Goal: Information Seeking & Learning: Check status

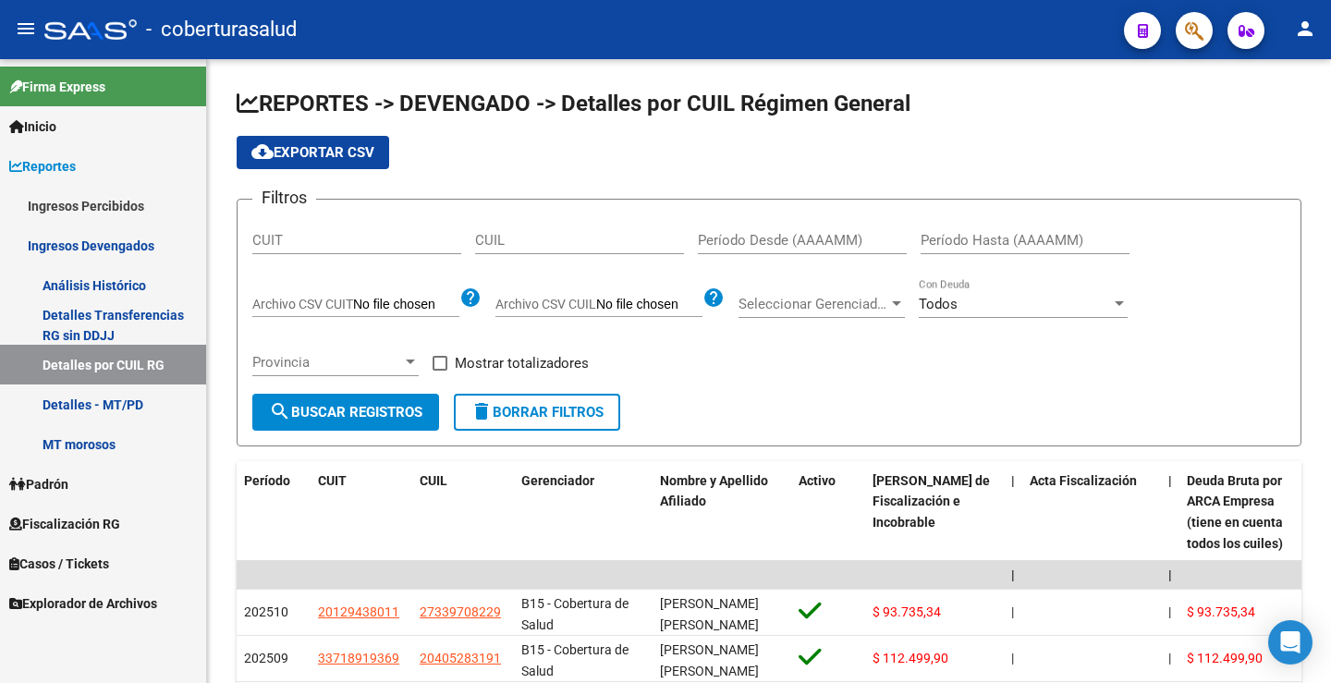
click at [91, 521] on span "Fiscalización RG" at bounding box center [64, 524] width 111 height 20
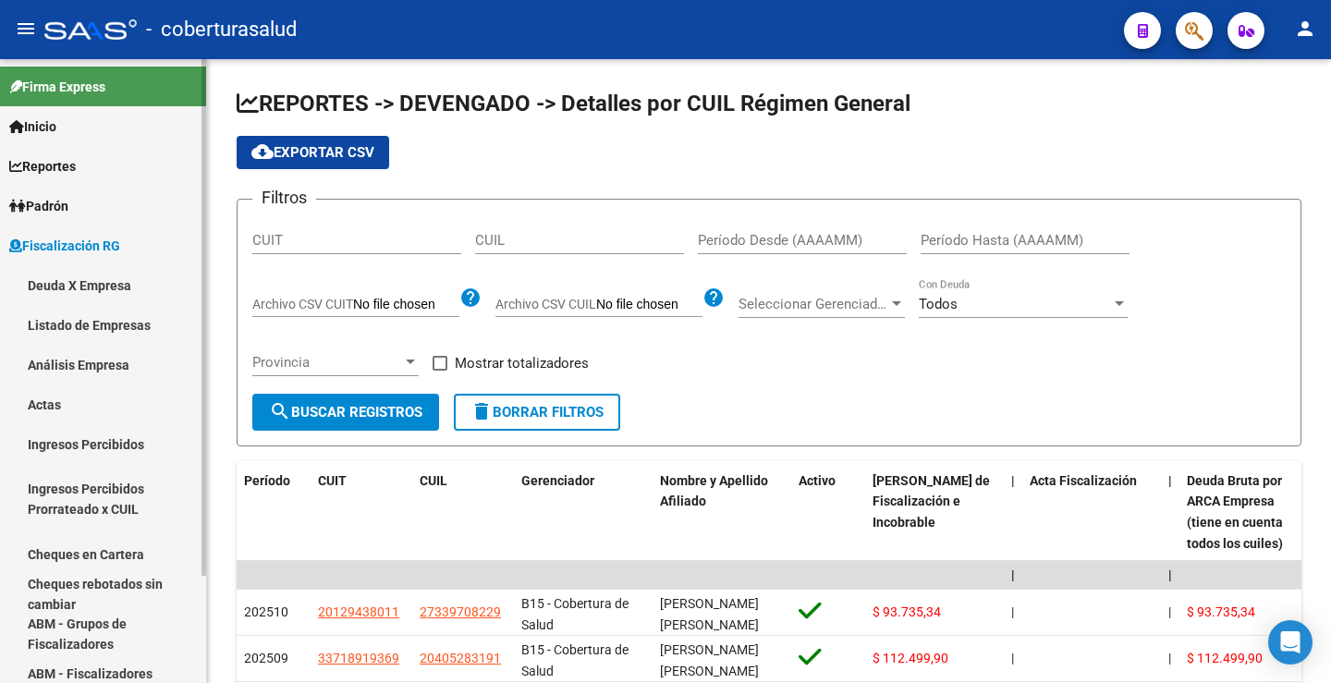
click at [100, 286] on link "Deuda X Empresa" at bounding box center [103, 285] width 206 height 40
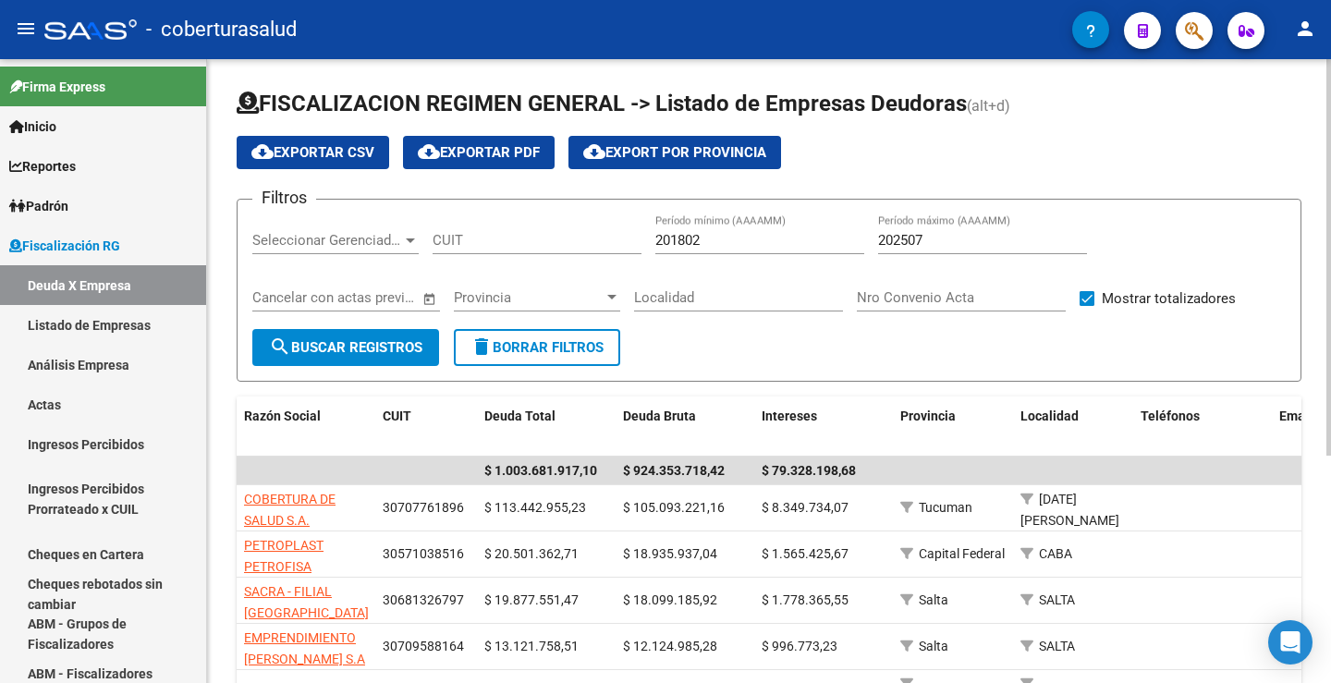
click at [482, 241] on input "CUIT" at bounding box center [536, 240] width 209 height 17
paste input "30-71638844-8"
type input "30-71638844-8"
drag, startPoint x: 385, startPoint y: 359, endPoint x: 389, endPoint y: 394, distance: 34.4
click at [383, 359] on button "search Buscar Registros" at bounding box center [345, 347] width 187 height 37
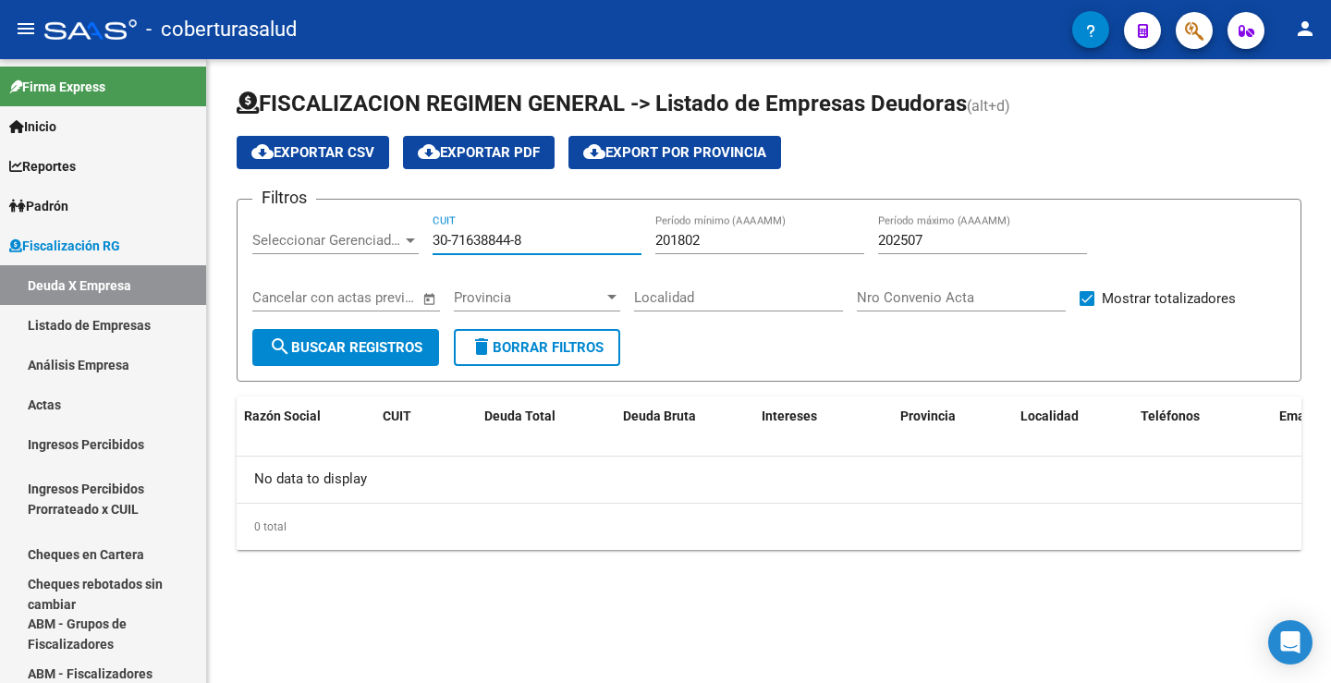
drag, startPoint x: 501, startPoint y: 235, endPoint x: 397, endPoint y: 354, distance: 157.9
click at [397, 354] on span "search Buscar Registros" at bounding box center [345, 347] width 153 height 17
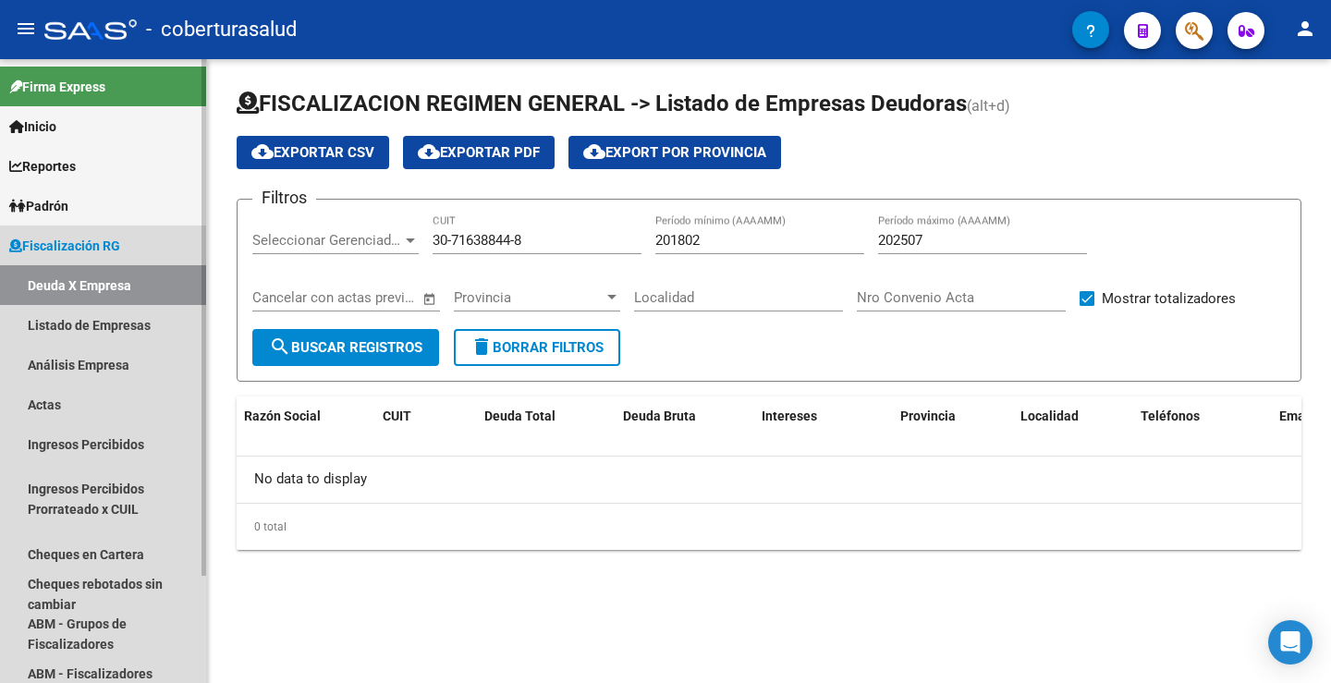
click at [113, 296] on link "Deuda X Empresa" at bounding box center [103, 285] width 206 height 40
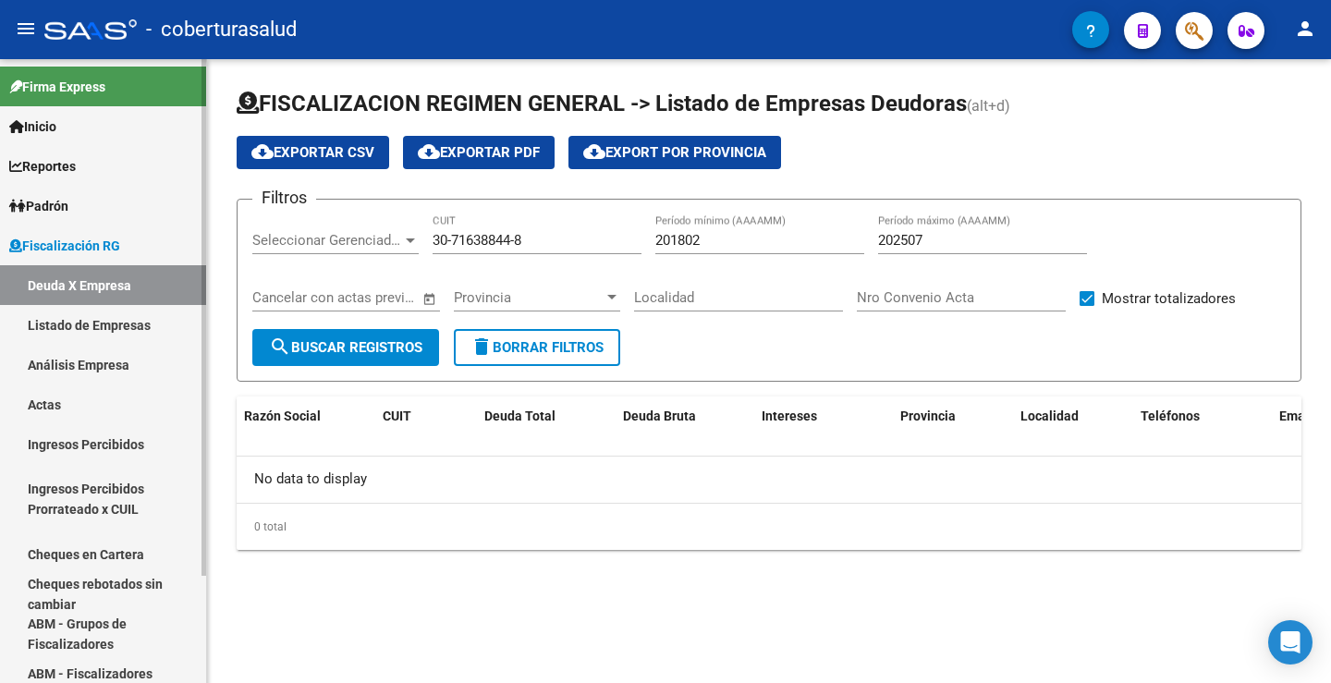
click at [115, 281] on link "Deuda X Empresa" at bounding box center [103, 285] width 206 height 40
click at [95, 287] on link "Deuda X Empresa" at bounding box center [103, 285] width 206 height 40
click at [439, 245] on input "30-71638844-8" at bounding box center [536, 240] width 209 height 17
click at [389, 340] on span "search Buscar Registros" at bounding box center [345, 347] width 153 height 17
click at [564, 238] on input "30-71638844-8" at bounding box center [536, 240] width 209 height 17
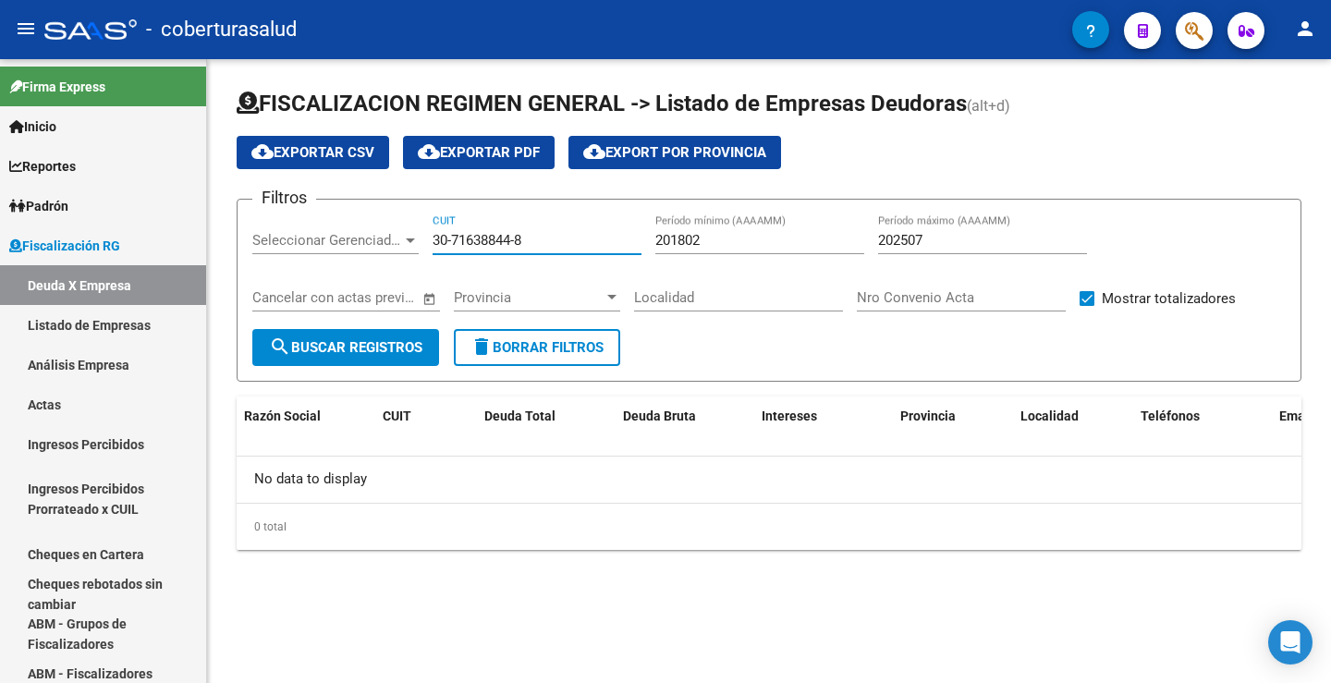
click at [564, 238] on input "30-71638844-8" at bounding box center [536, 240] width 209 height 17
click at [408, 240] on div at bounding box center [410, 240] width 9 height 5
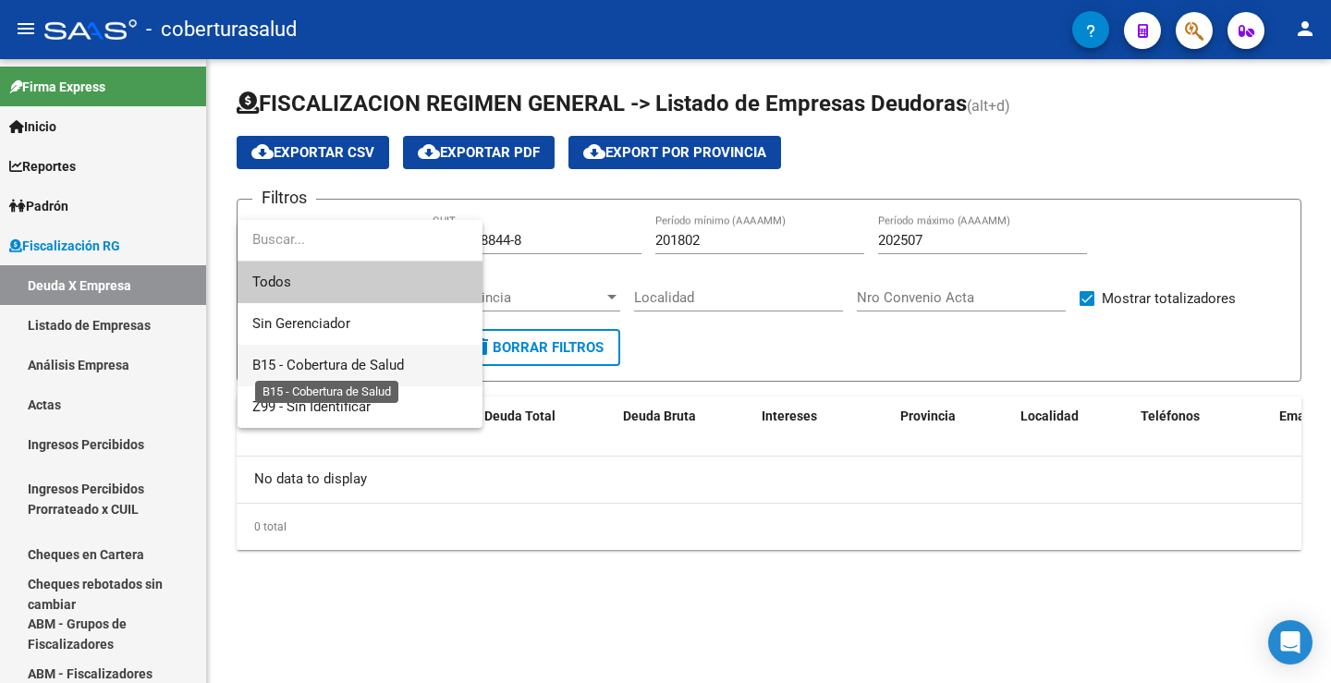
click at [375, 357] on span "B15 - Cobertura de Salud" at bounding box center [328, 365] width 152 height 17
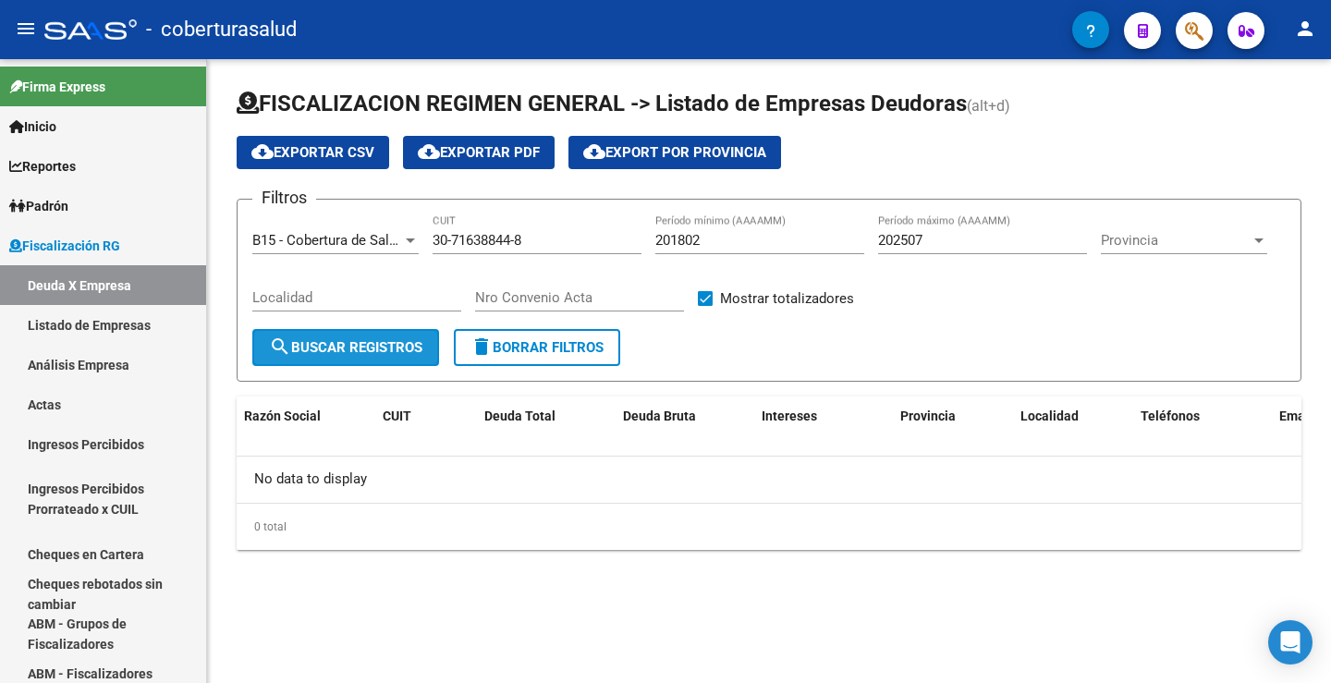
click at [375, 354] on span "search Buscar Registros" at bounding box center [345, 347] width 153 height 17
click at [538, 239] on input "30-71638844-8" at bounding box center [536, 240] width 209 height 17
click at [416, 240] on div at bounding box center [410, 240] width 17 height 15
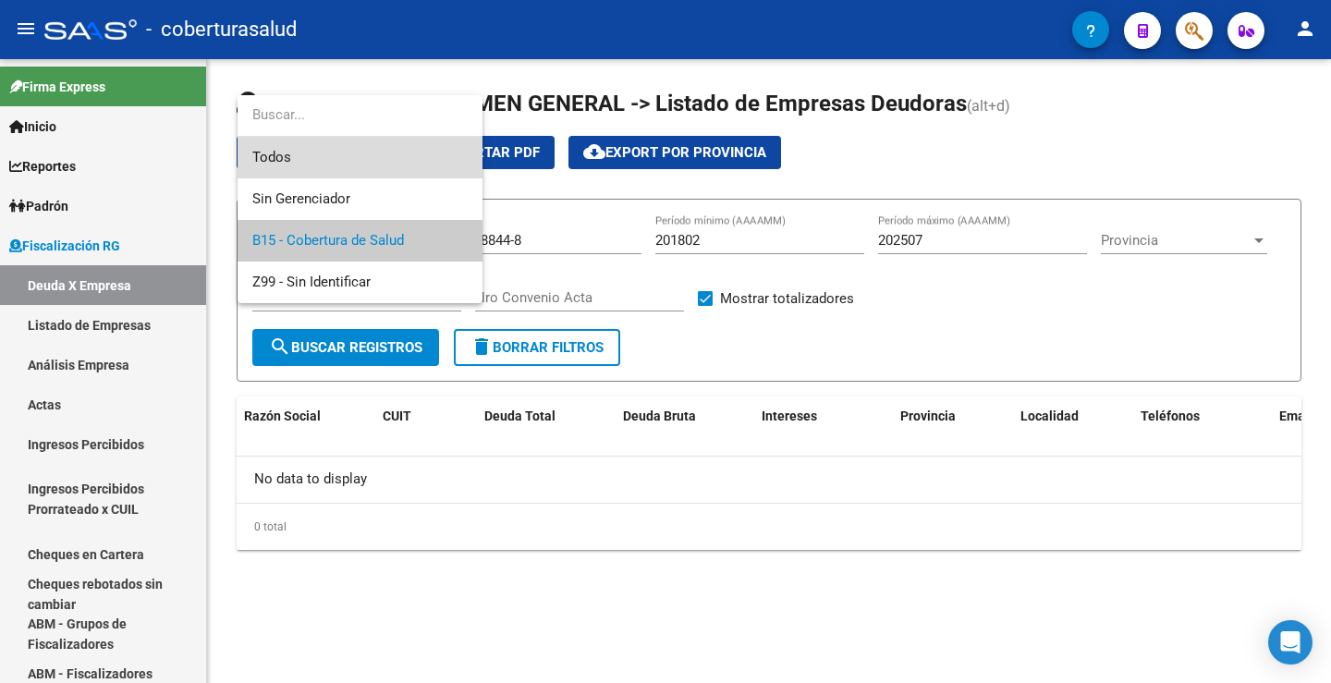
click at [323, 155] on span "Todos" at bounding box center [359, 158] width 215 height 42
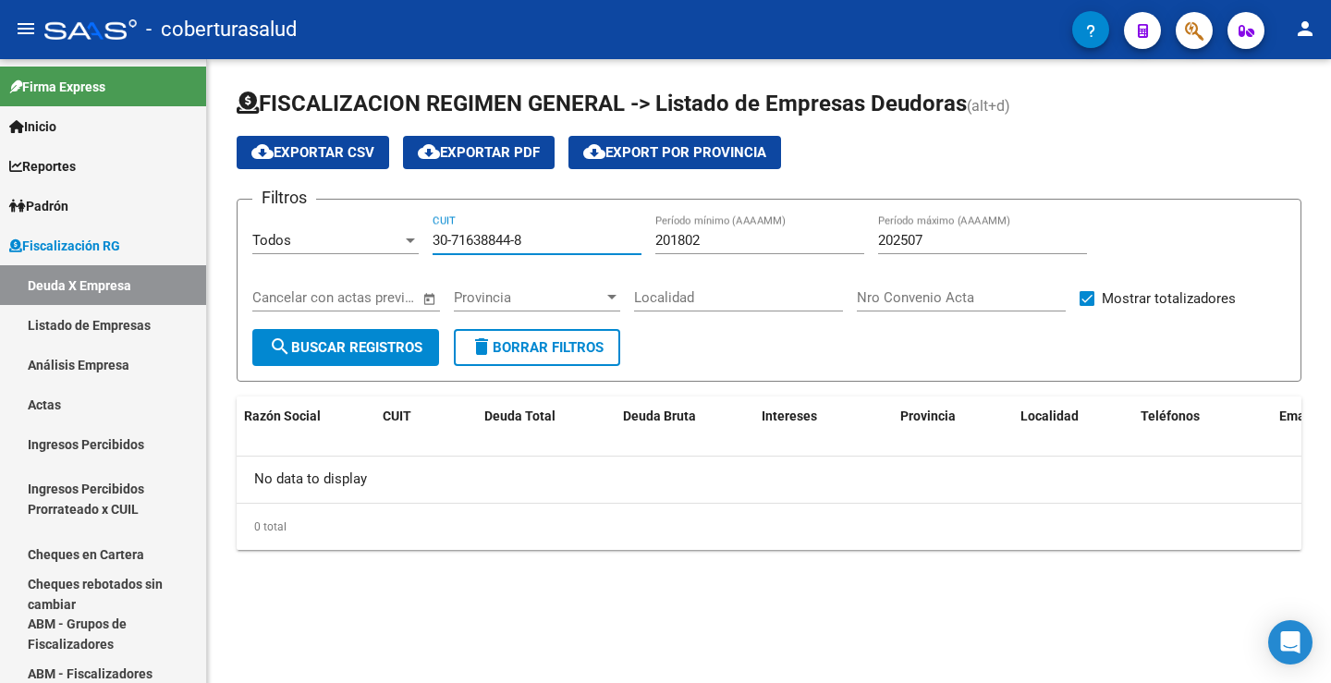
click at [588, 243] on input "30-71638844-8" at bounding box center [536, 240] width 209 height 17
click at [678, 228] on div "201802 Período mínimo (AAAAMM)" at bounding box center [759, 234] width 209 height 40
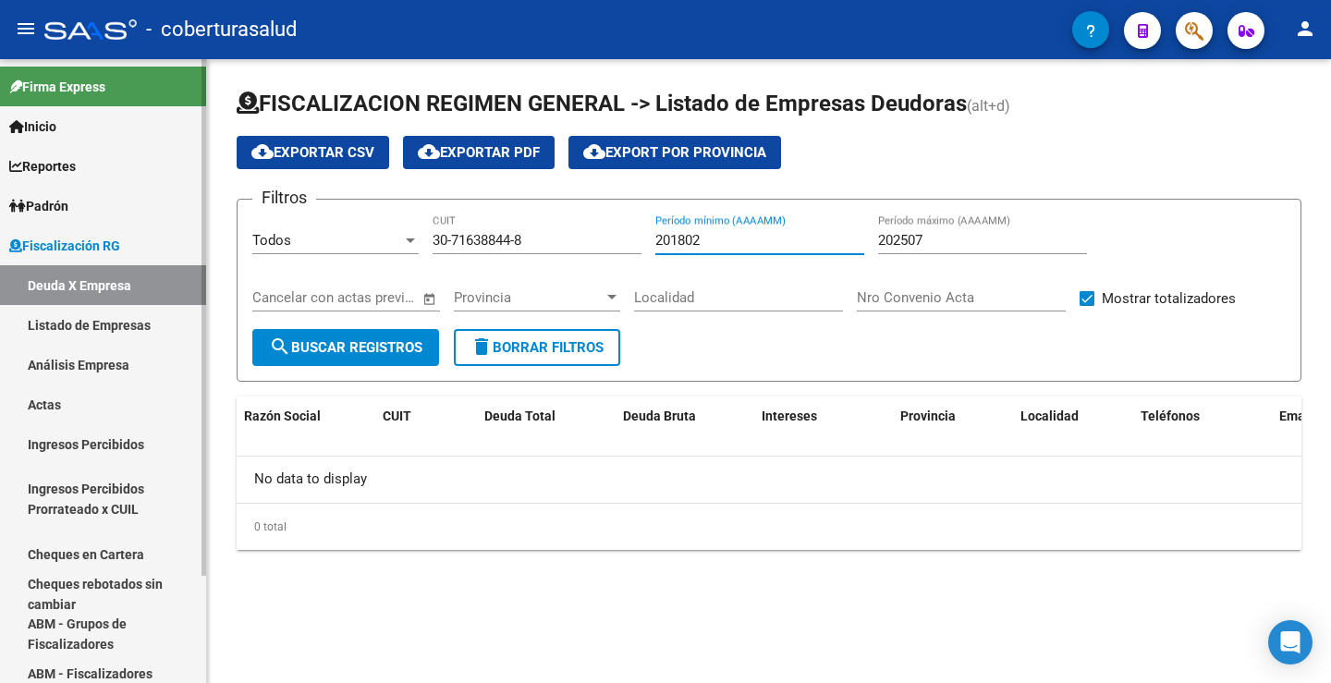
click at [76, 164] on span "Reportes" at bounding box center [42, 166] width 67 height 20
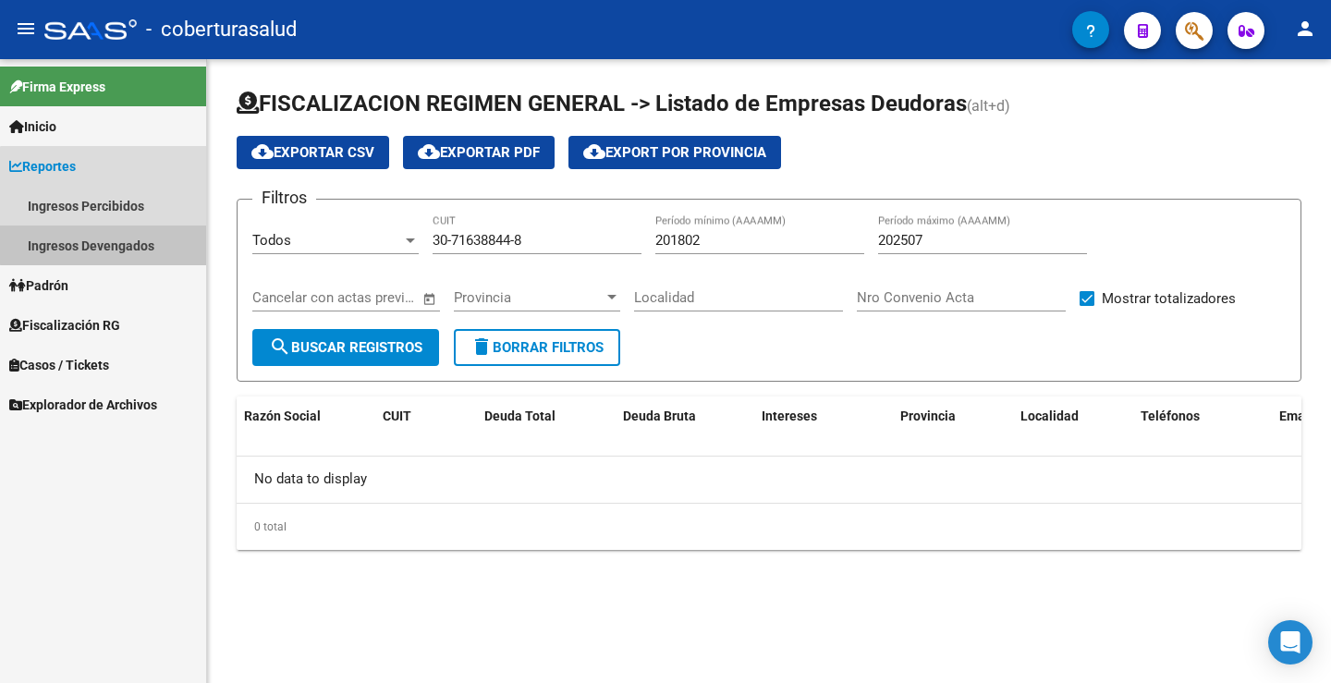
click at [107, 240] on link "Ingresos Devengados" at bounding box center [103, 245] width 206 height 40
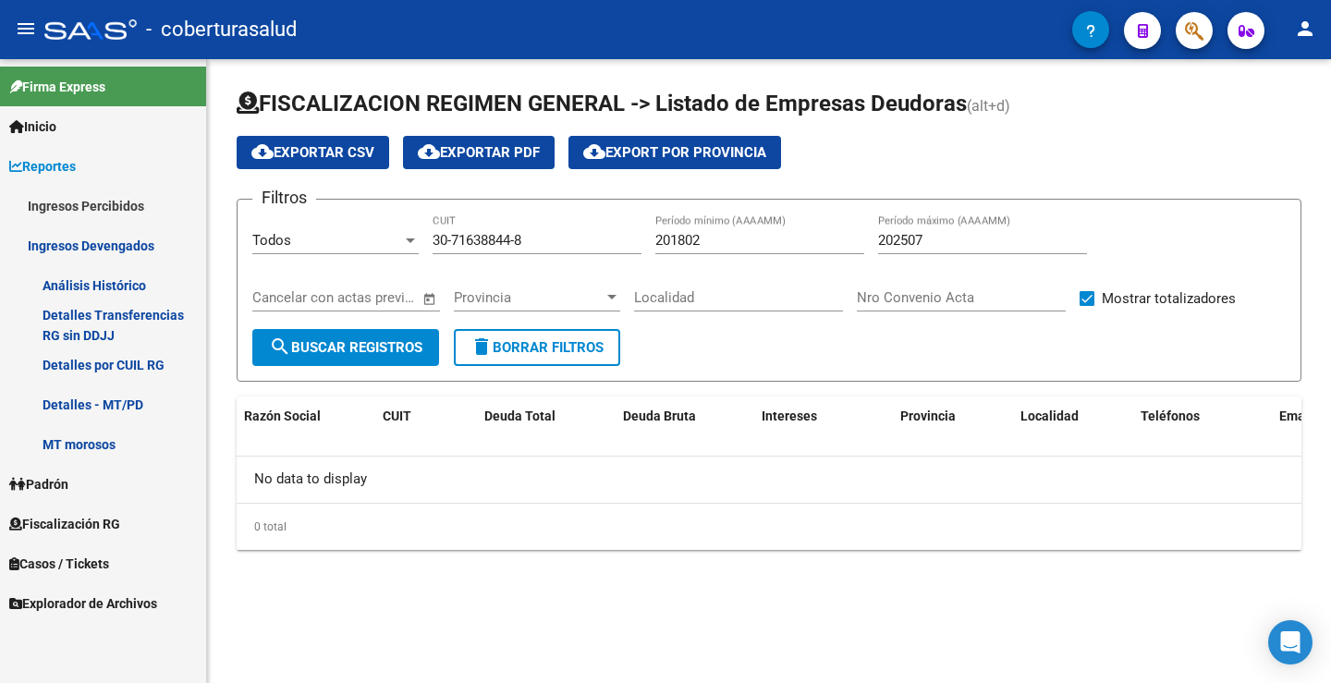
click at [146, 363] on link "Detalles por CUIL RG" at bounding box center [103, 365] width 206 height 40
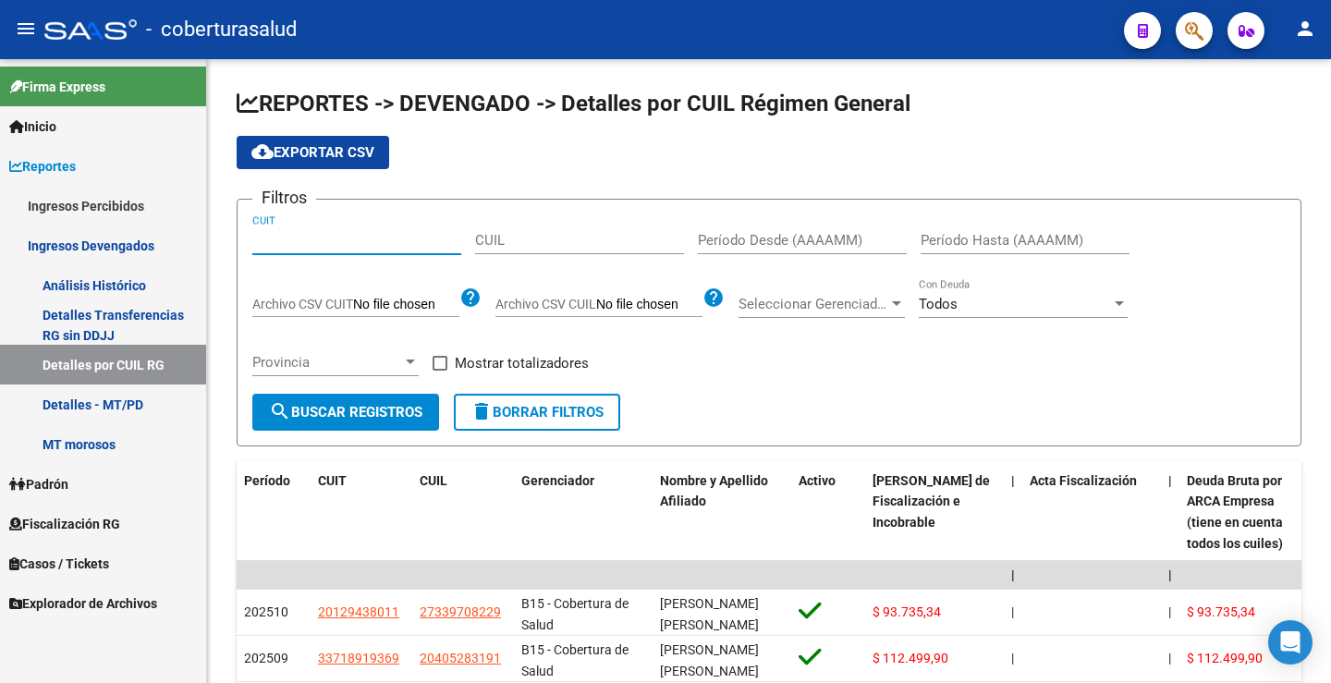
click at [344, 245] on input "CUIT" at bounding box center [356, 240] width 209 height 17
paste input "30-71638844-8"
type input "30-71638844-8"
click at [377, 414] on span "search Buscar Registros" at bounding box center [345, 412] width 153 height 17
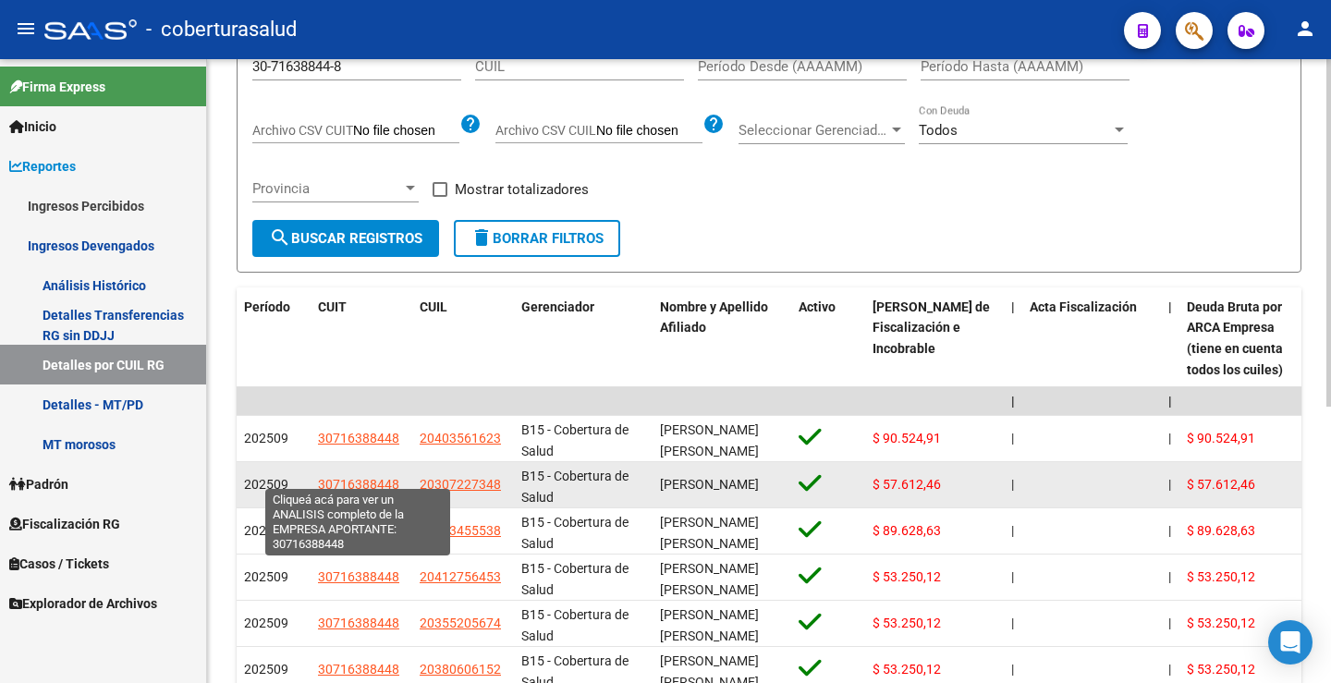
scroll to position [185, 0]
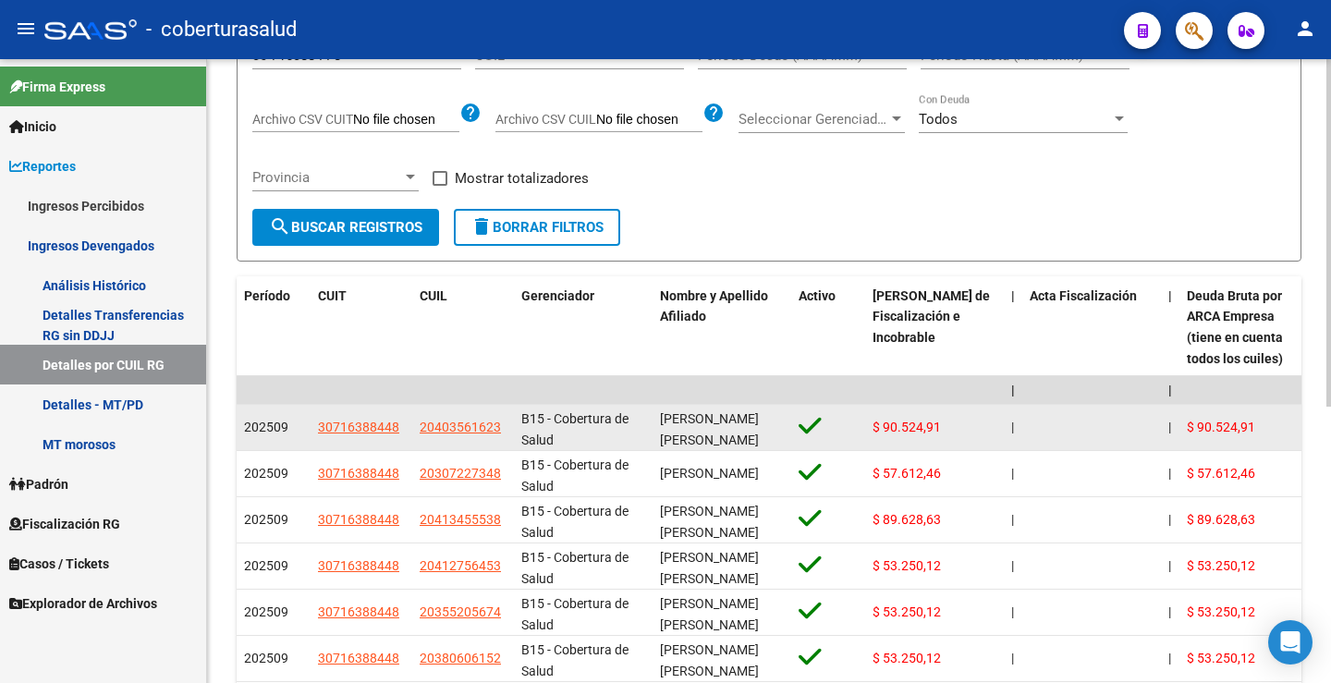
click at [364, 437] on app-link-go-to "30716388448" at bounding box center [358, 427] width 81 height 21
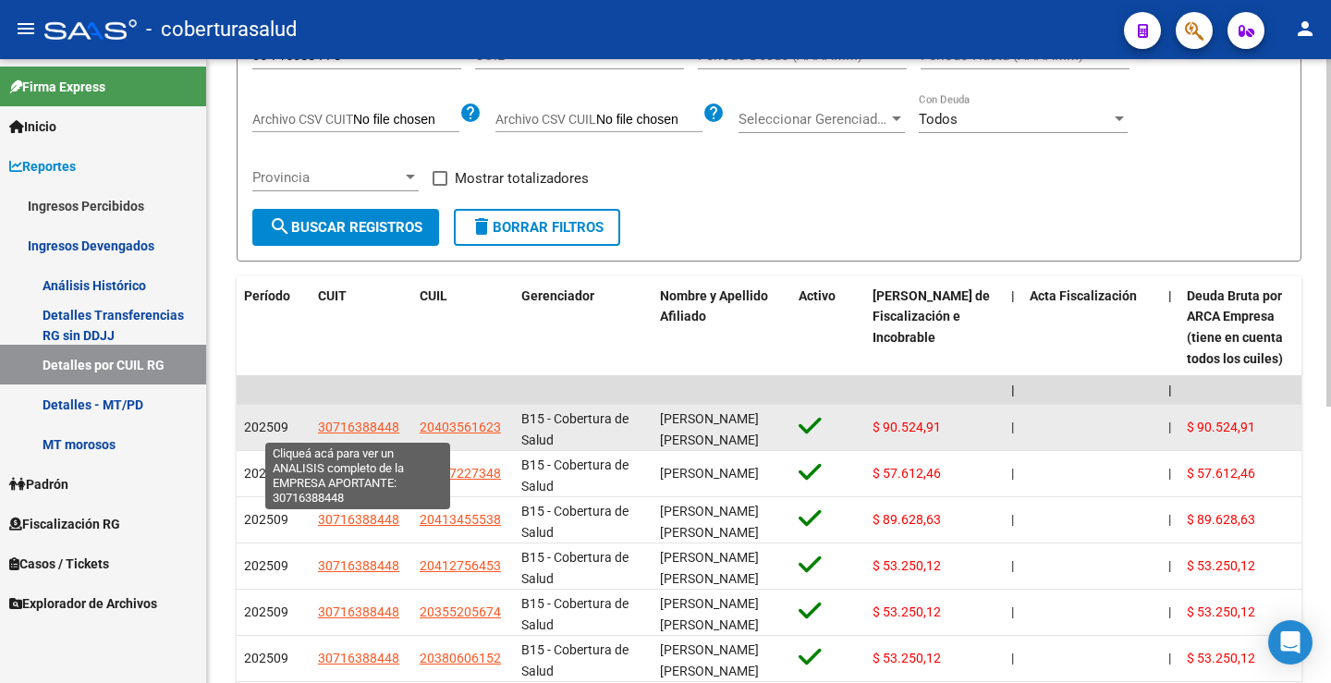
click at [364, 432] on span "30716388448" at bounding box center [358, 427] width 81 height 15
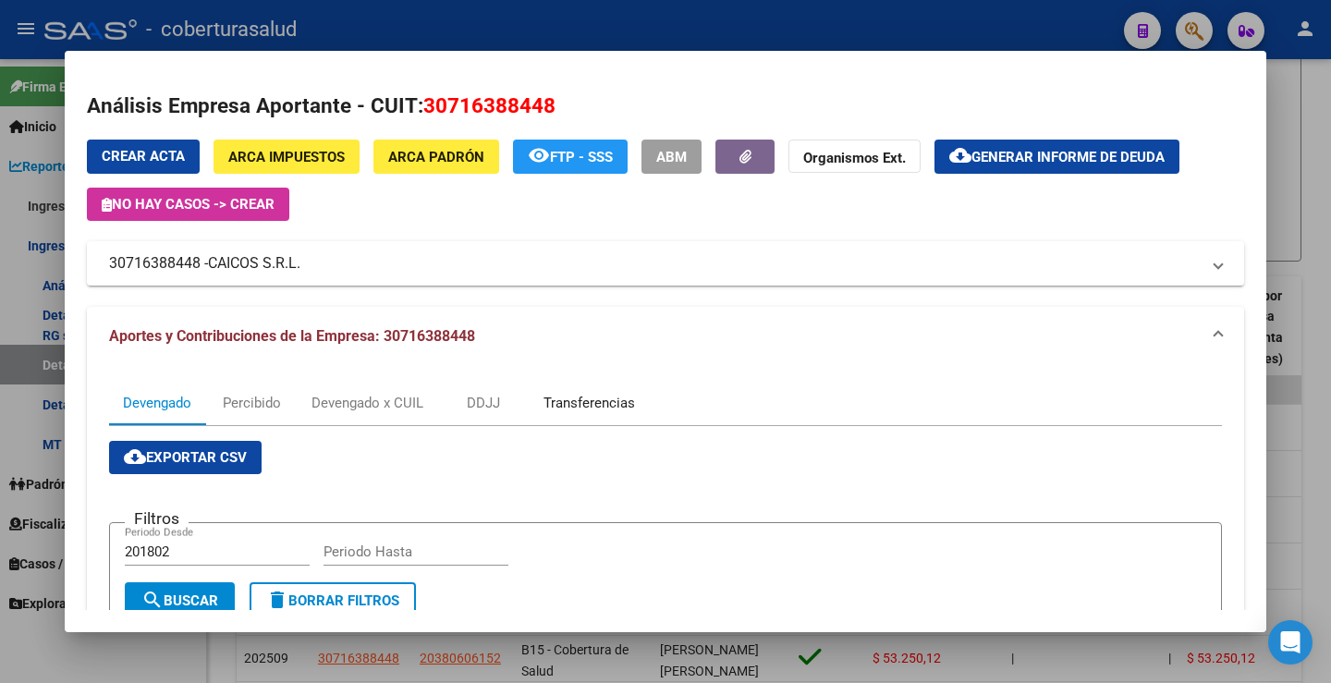
click at [610, 406] on div "Transferencias" at bounding box center [588, 403] width 91 height 20
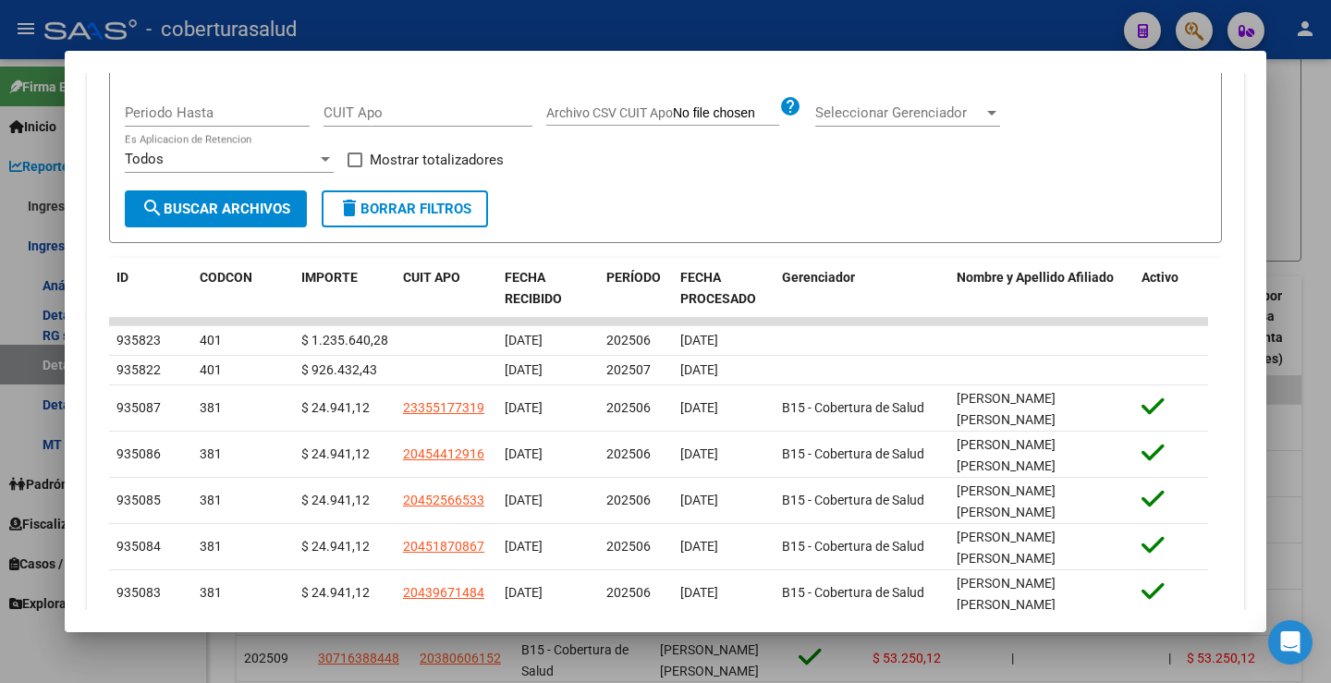
scroll to position [415, 0]
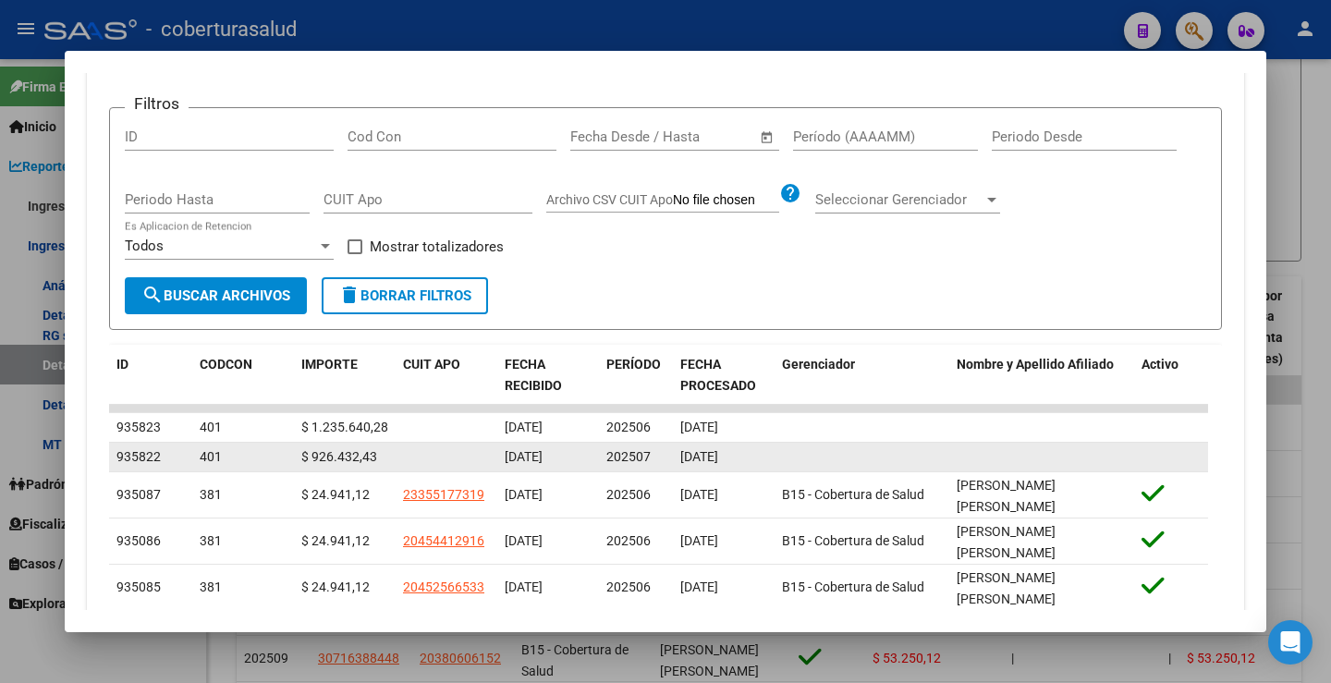
click at [641, 453] on span "202507" at bounding box center [628, 456] width 44 height 15
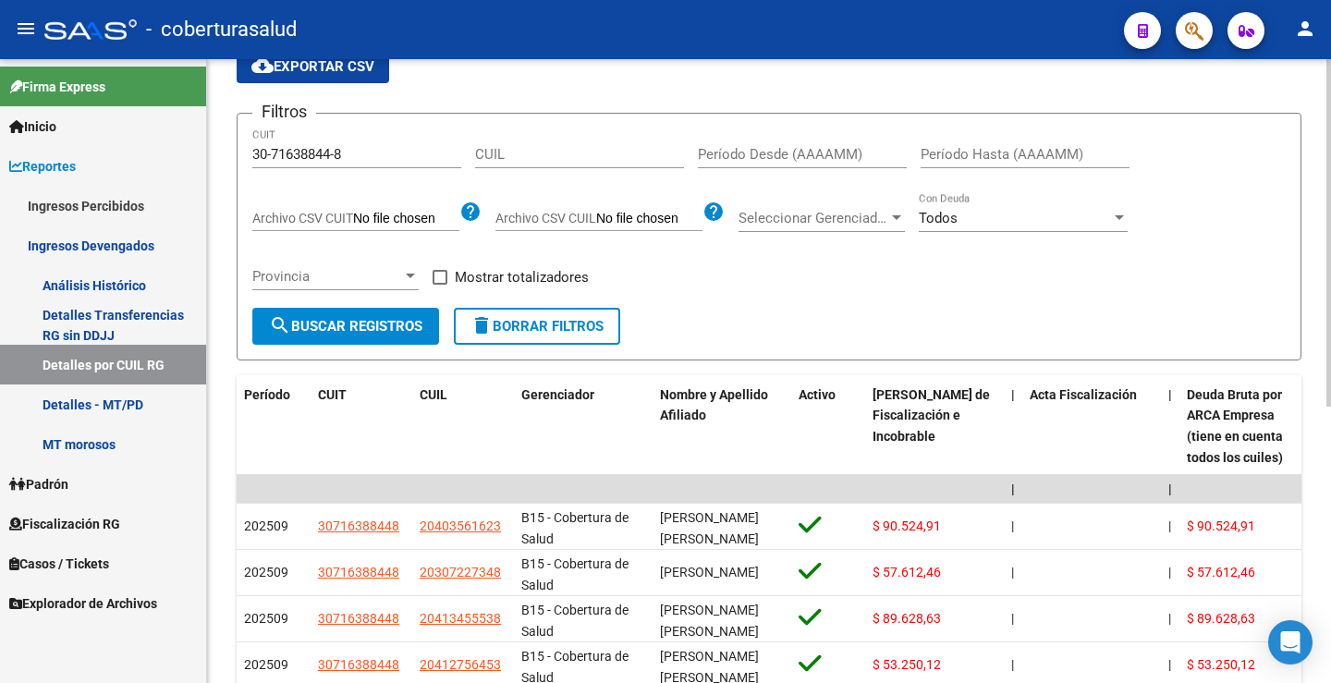
scroll to position [0, 0]
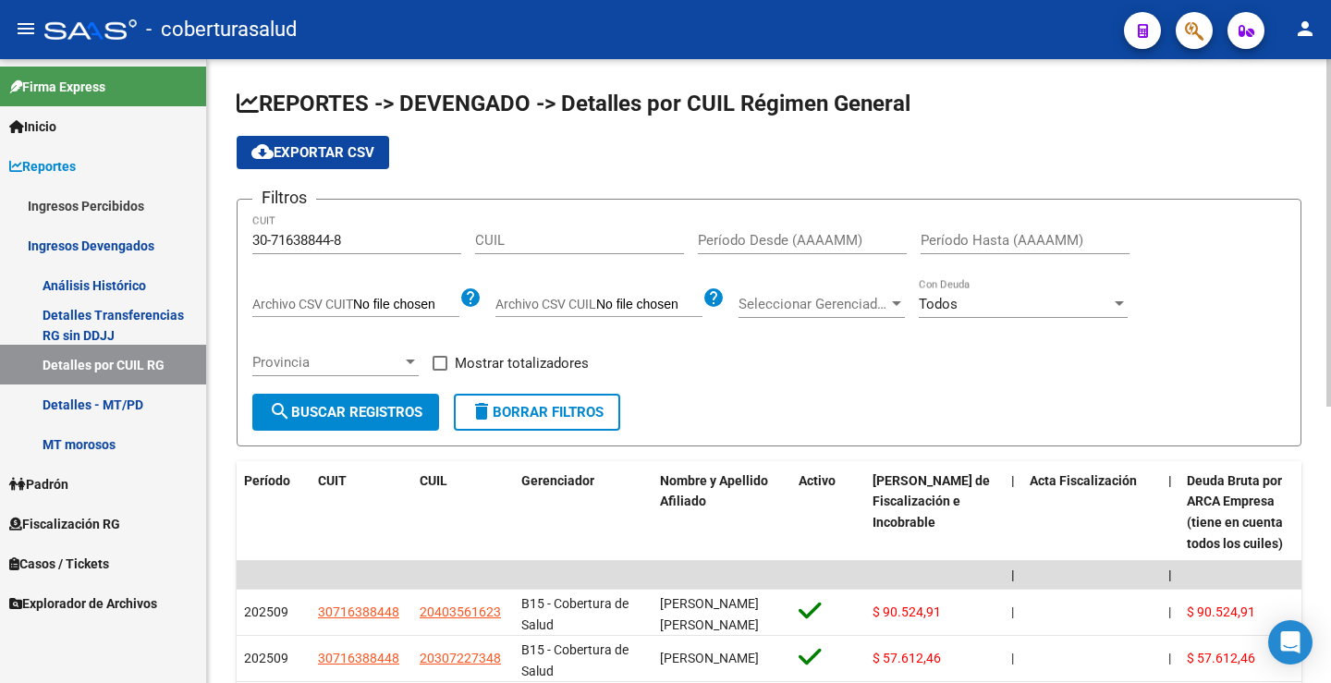
click at [754, 239] on input "Período Desde (AAAAMM)" at bounding box center [802, 240] width 209 height 17
type input "202507"
drag, startPoint x: 377, startPoint y: 410, endPoint x: 575, endPoint y: 398, distance: 198.1
click at [378, 410] on span "search Buscar Registros" at bounding box center [345, 412] width 153 height 17
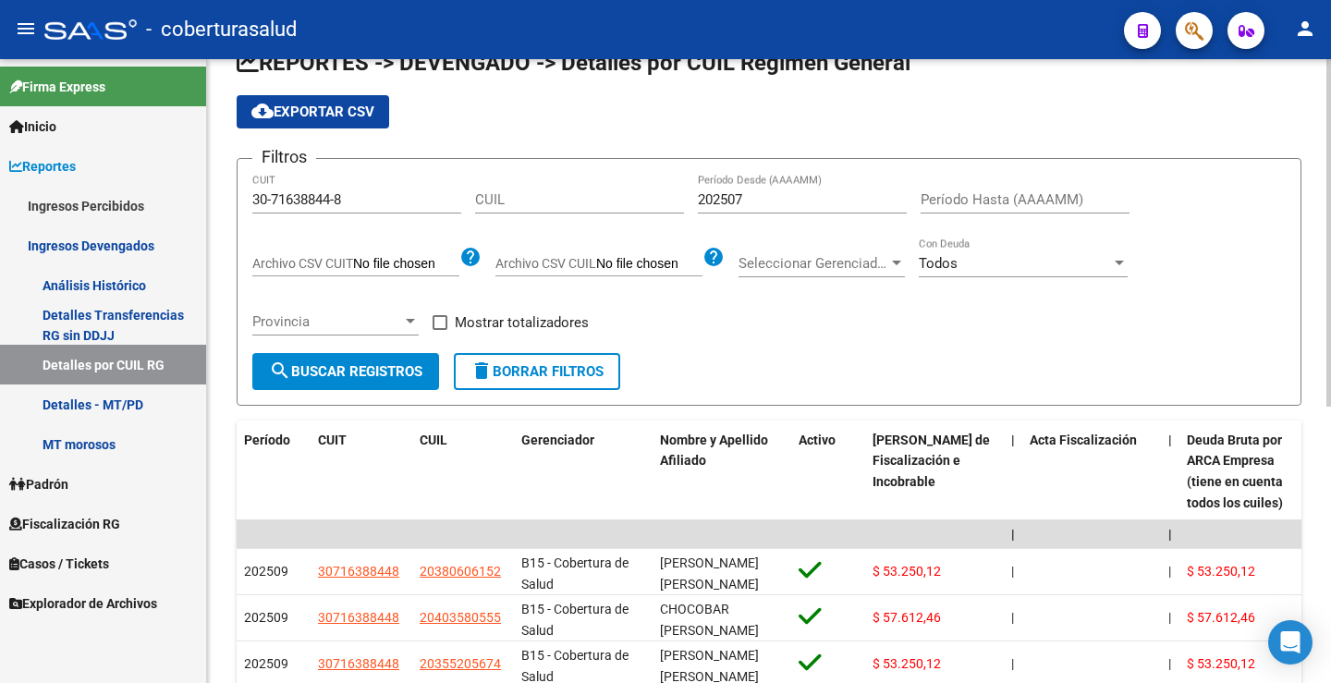
scroll to position [33, 0]
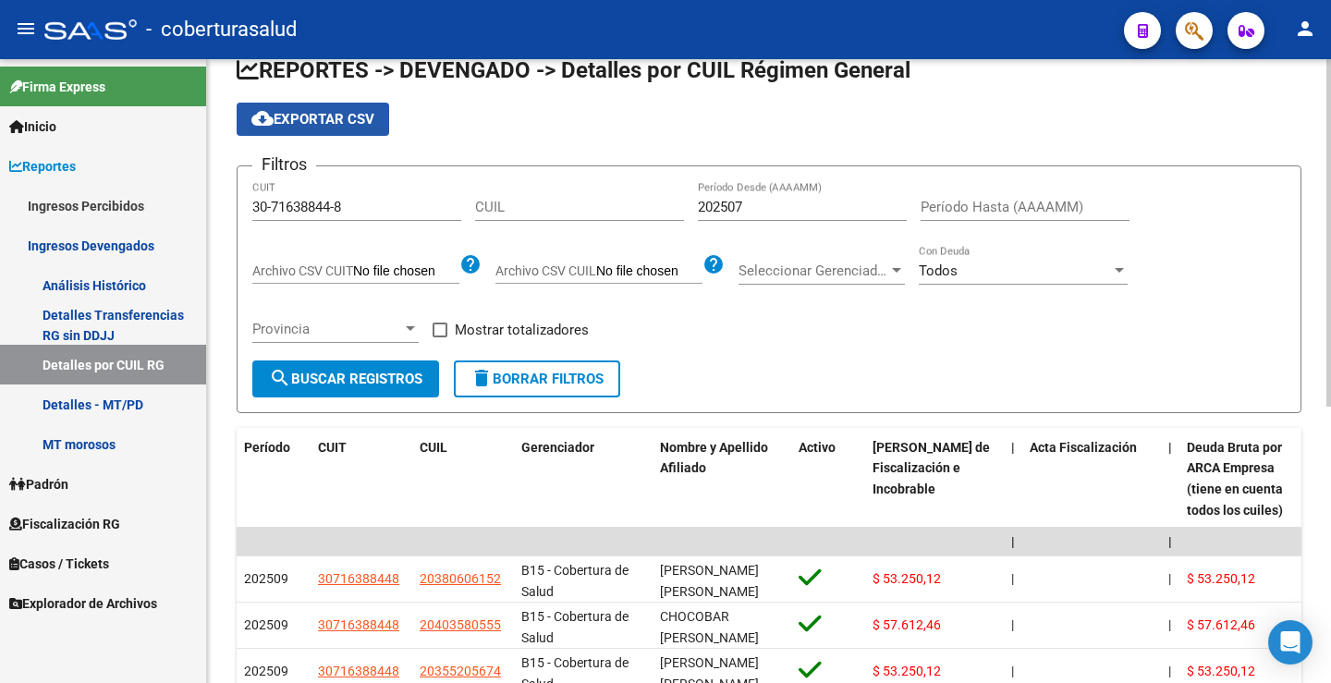
drag, startPoint x: 334, startPoint y: 115, endPoint x: 542, endPoint y: 121, distance: 208.9
click at [335, 113] on span "cloud_download Exportar CSV" at bounding box center [312, 119] width 123 height 17
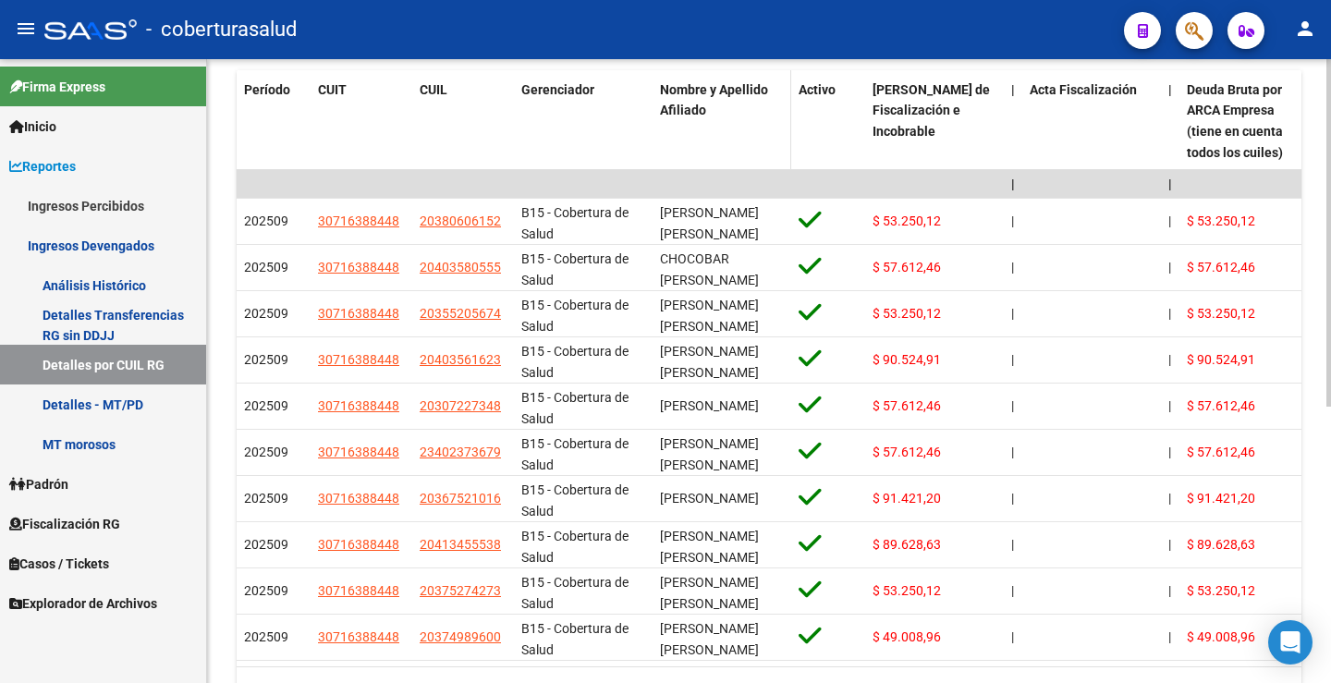
scroll to position [495, 0]
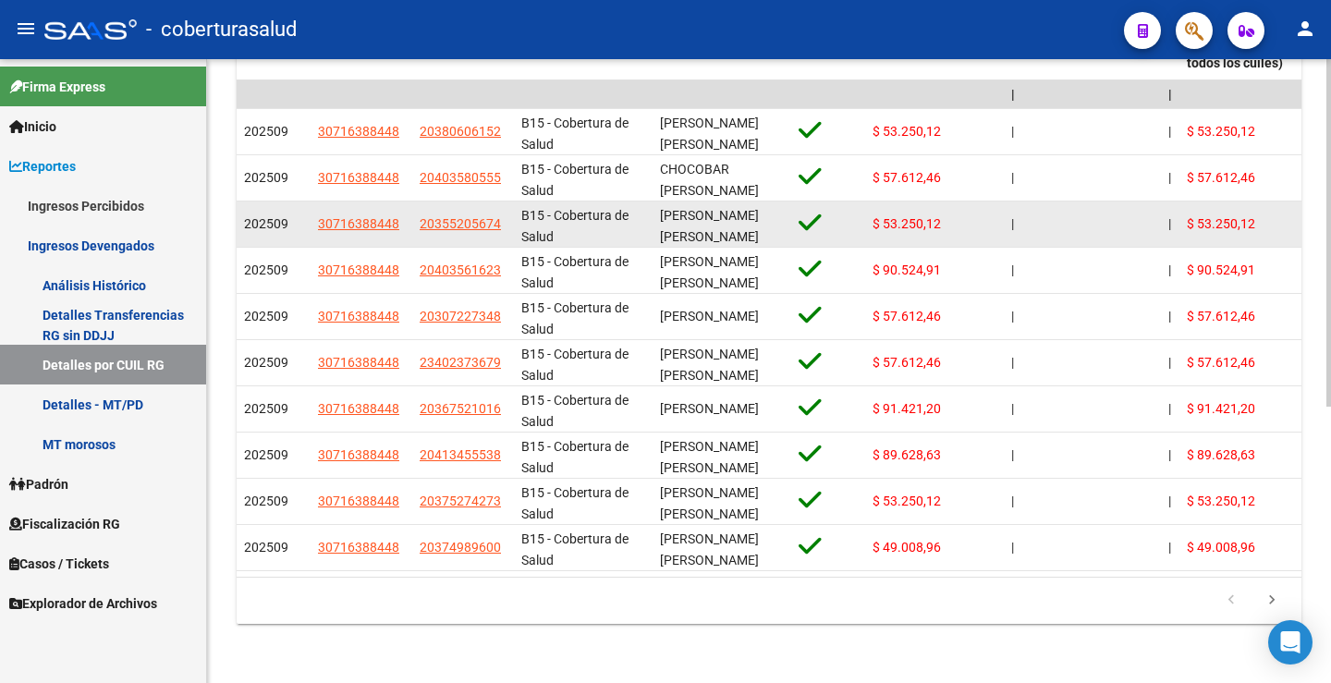
click at [362, 219] on app-link-go-to "30716388448" at bounding box center [358, 223] width 81 height 21
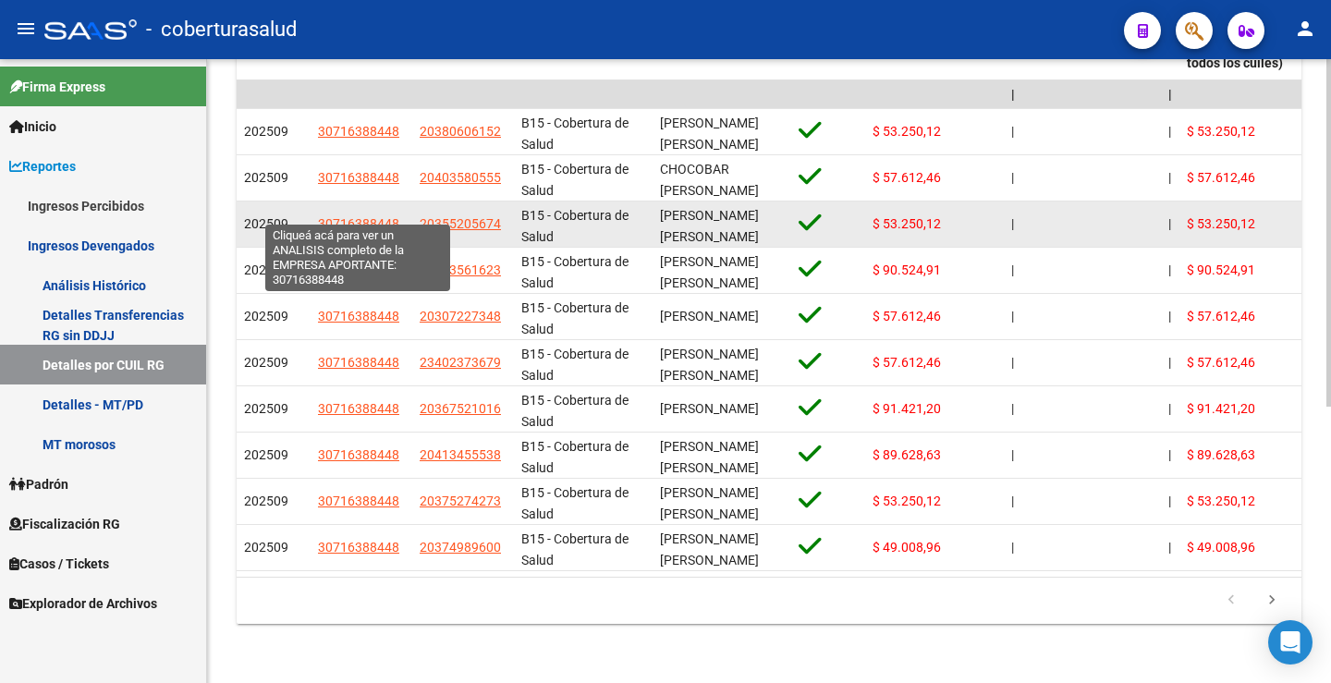
click at [368, 216] on span "30716388448" at bounding box center [358, 223] width 81 height 15
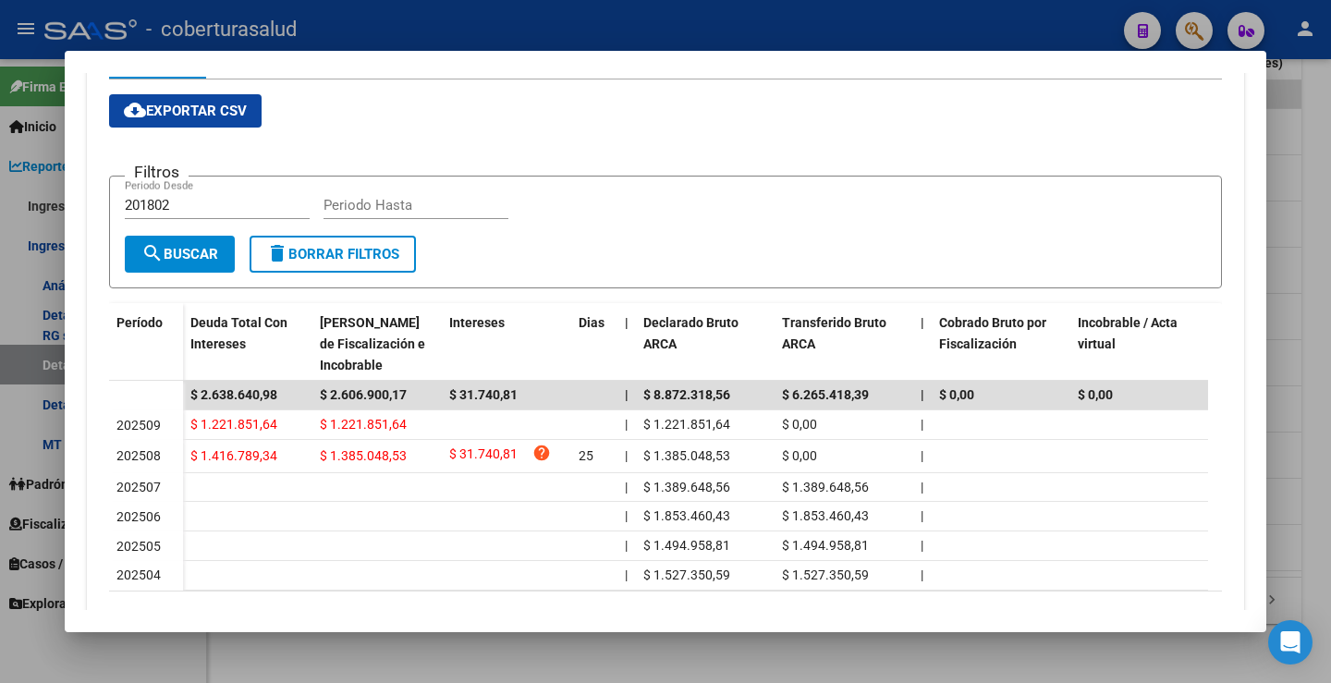
scroll to position [254, 0]
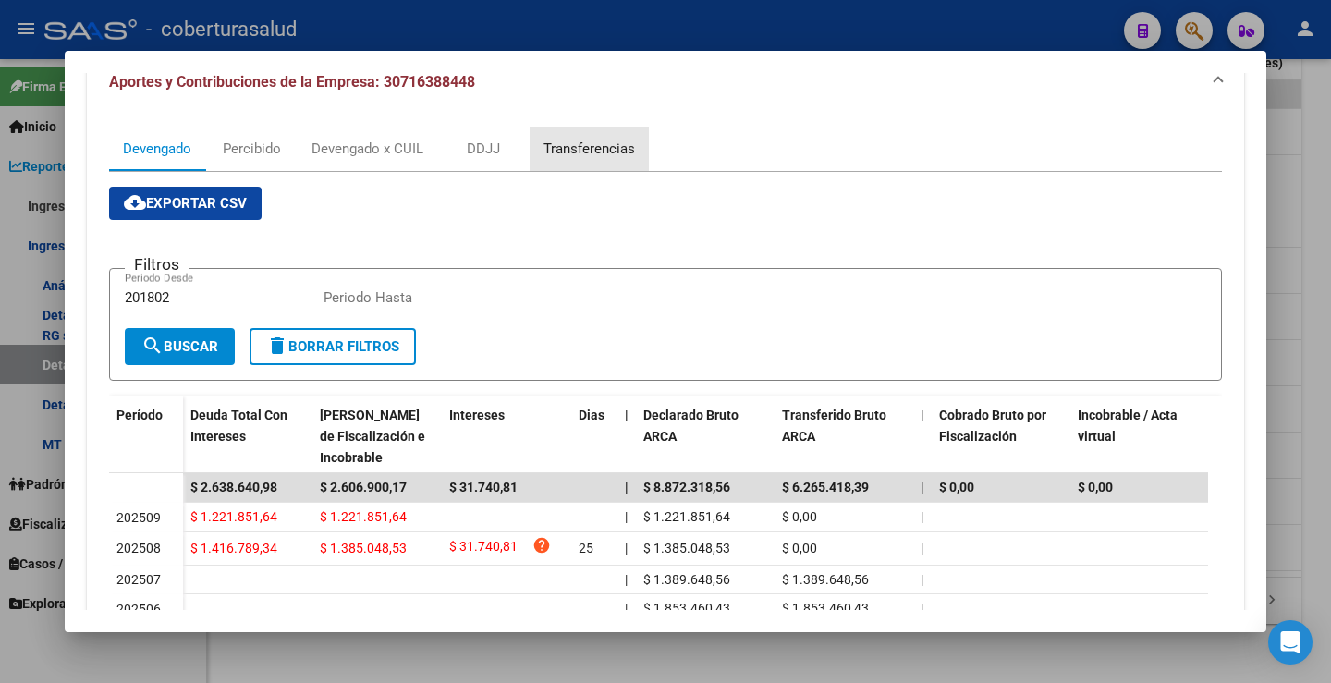
drag, startPoint x: 580, startPoint y: 146, endPoint x: 642, endPoint y: 262, distance: 131.9
click at [583, 146] on div "Transferencias" at bounding box center [588, 149] width 91 height 20
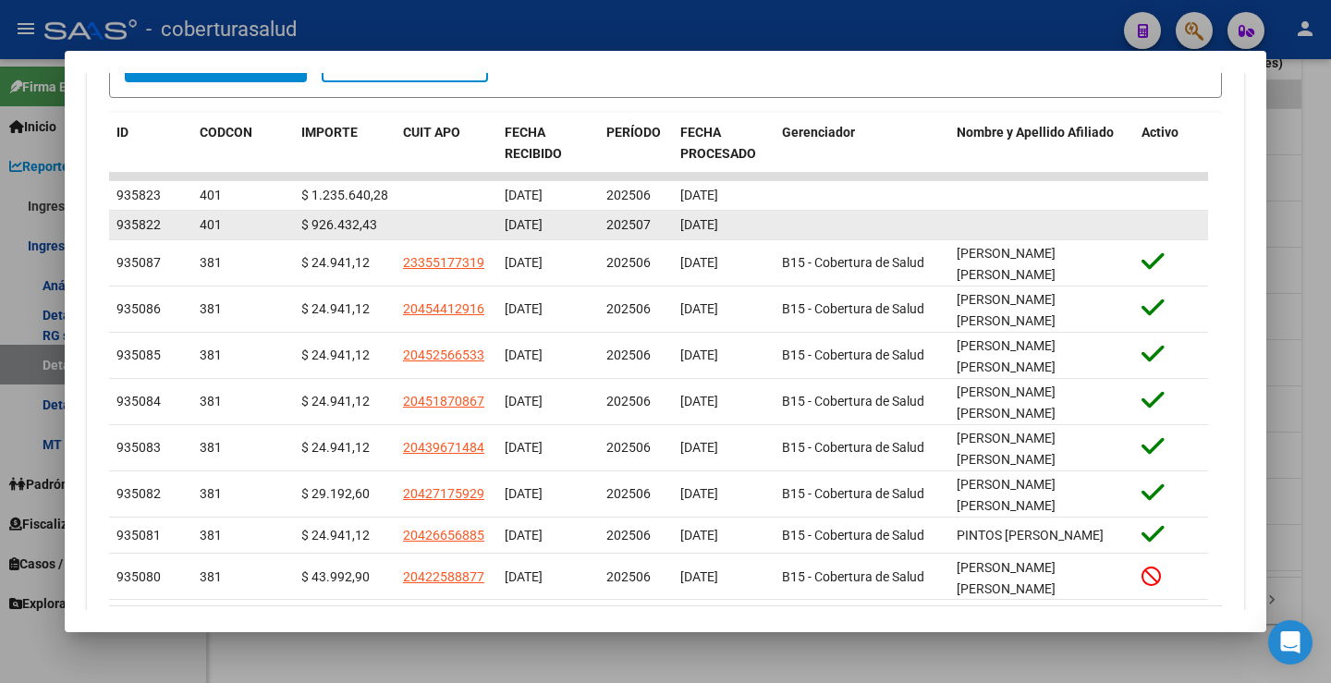
scroll to position [692, 0]
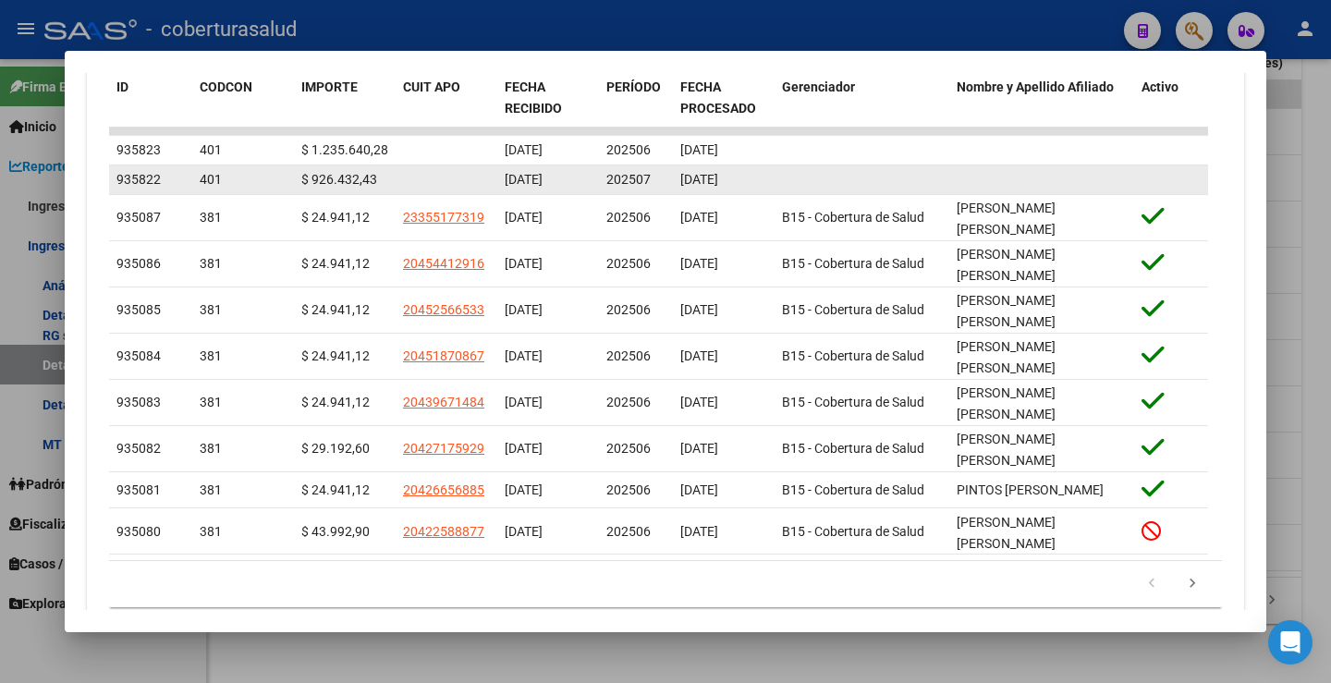
click at [700, 179] on span "[DATE]" at bounding box center [699, 179] width 38 height 15
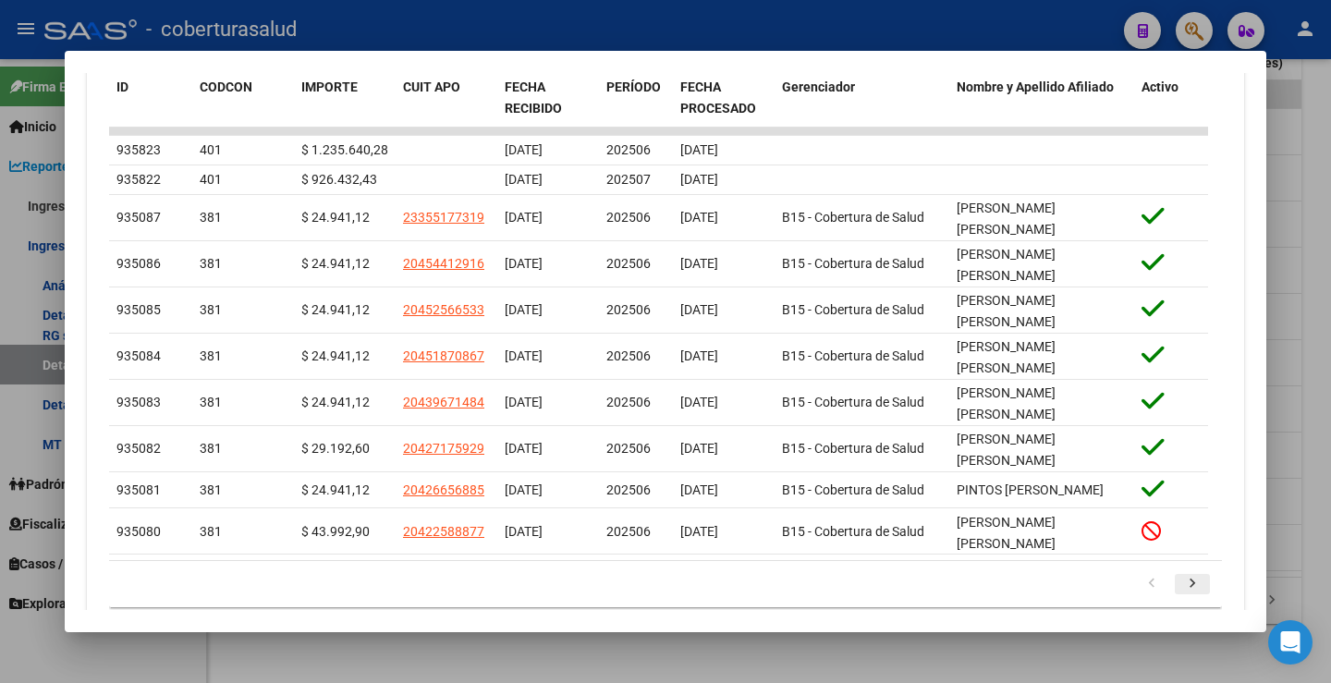
click at [1180, 575] on icon "go to next page" at bounding box center [1192, 586] width 24 height 22
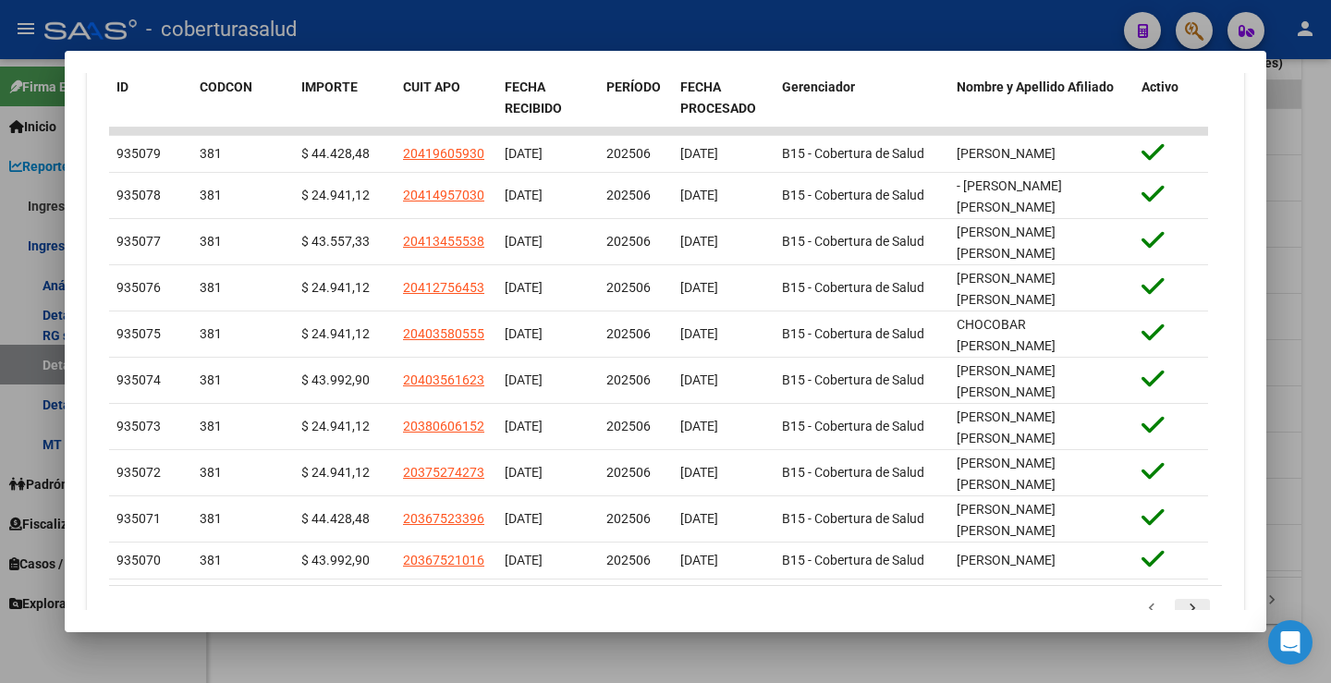
click at [1177, 542] on datatable-body-cell at bounding box center [1171, 560] width 74 height 36
click at [1182, 600] on icon "go to next page" at bounding box center [1192, 611] width 24 height 22
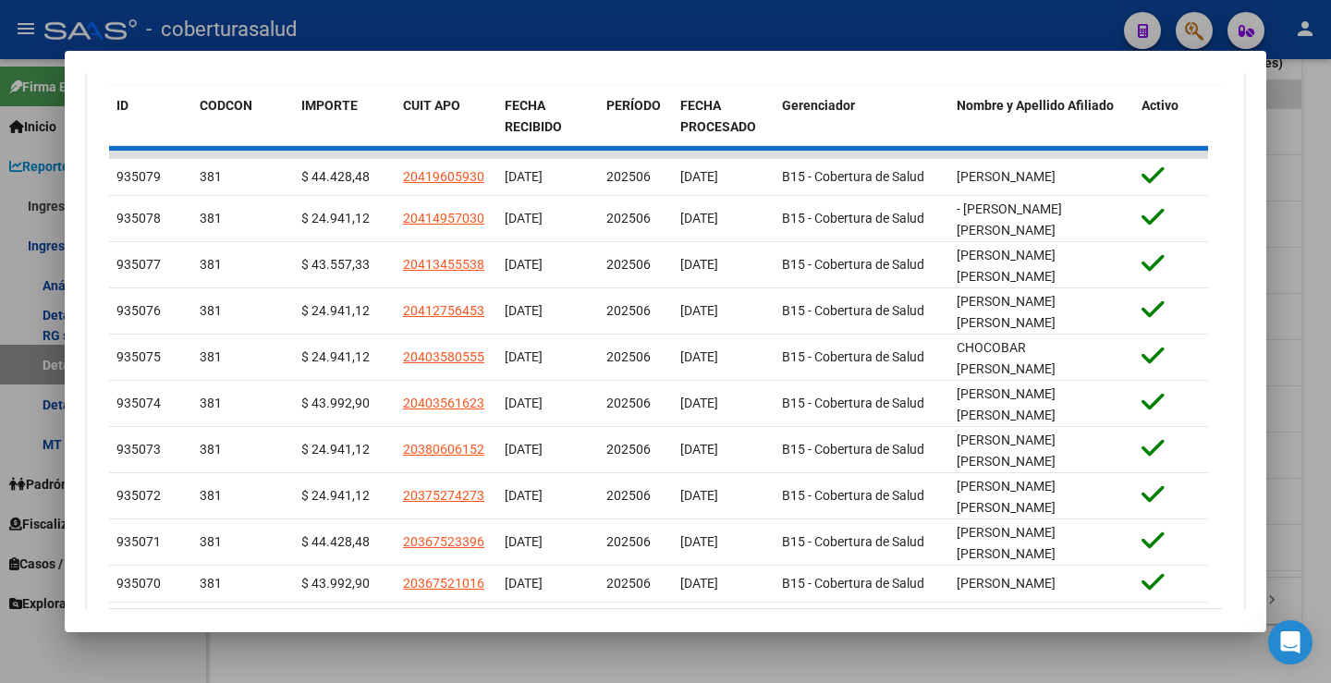
scroll to position [711, 0]
click at [1182, 623] on icon "go to next page" at bounding box center [1192, 634] width 24 height 22
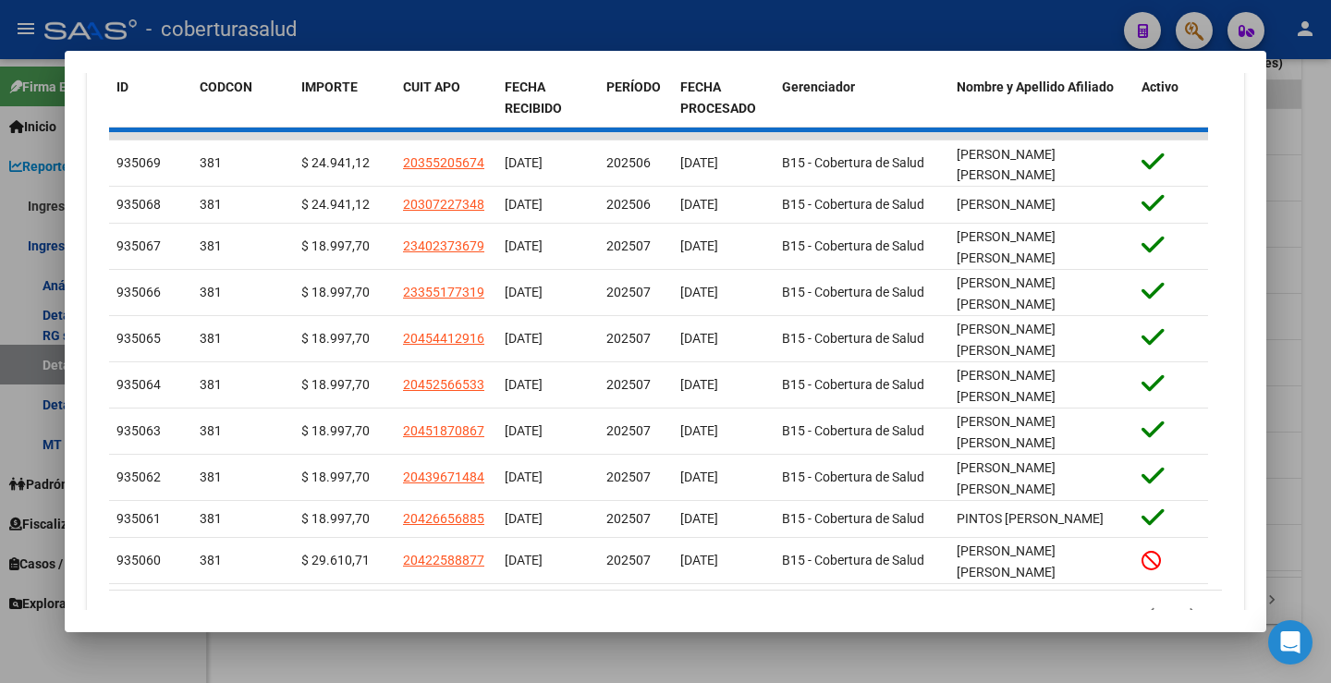
scroll to position [692, 0]
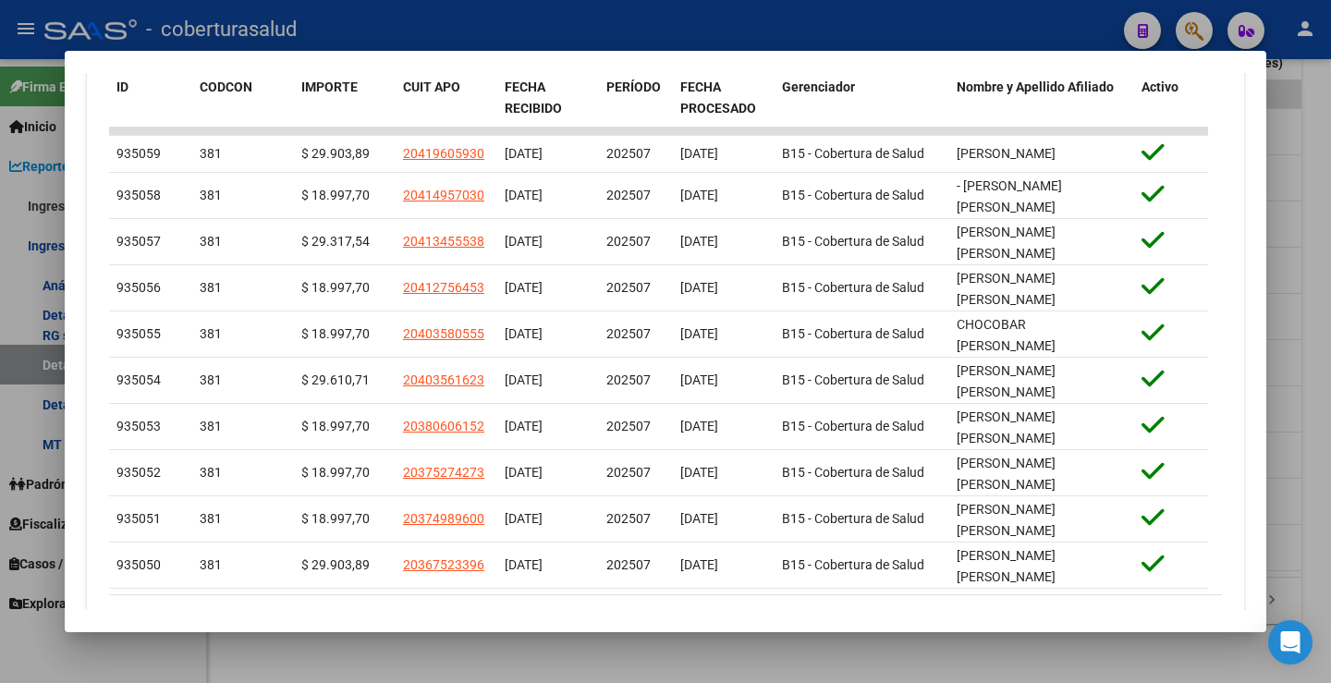
click at [1182, 609] on icon "go to next page" at bounding box center [1192, 620] width 24 height 22
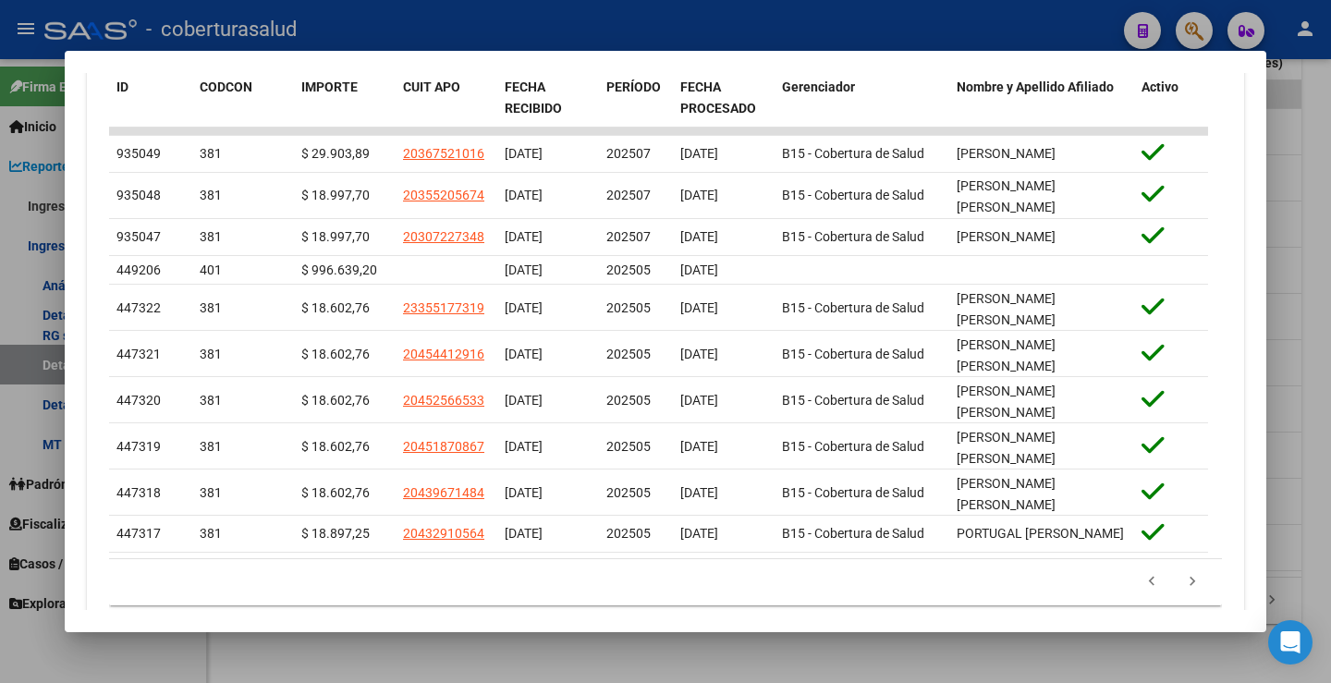
click at [1182, 566] on li at bounding box center [1192, 581] width 41 height 31
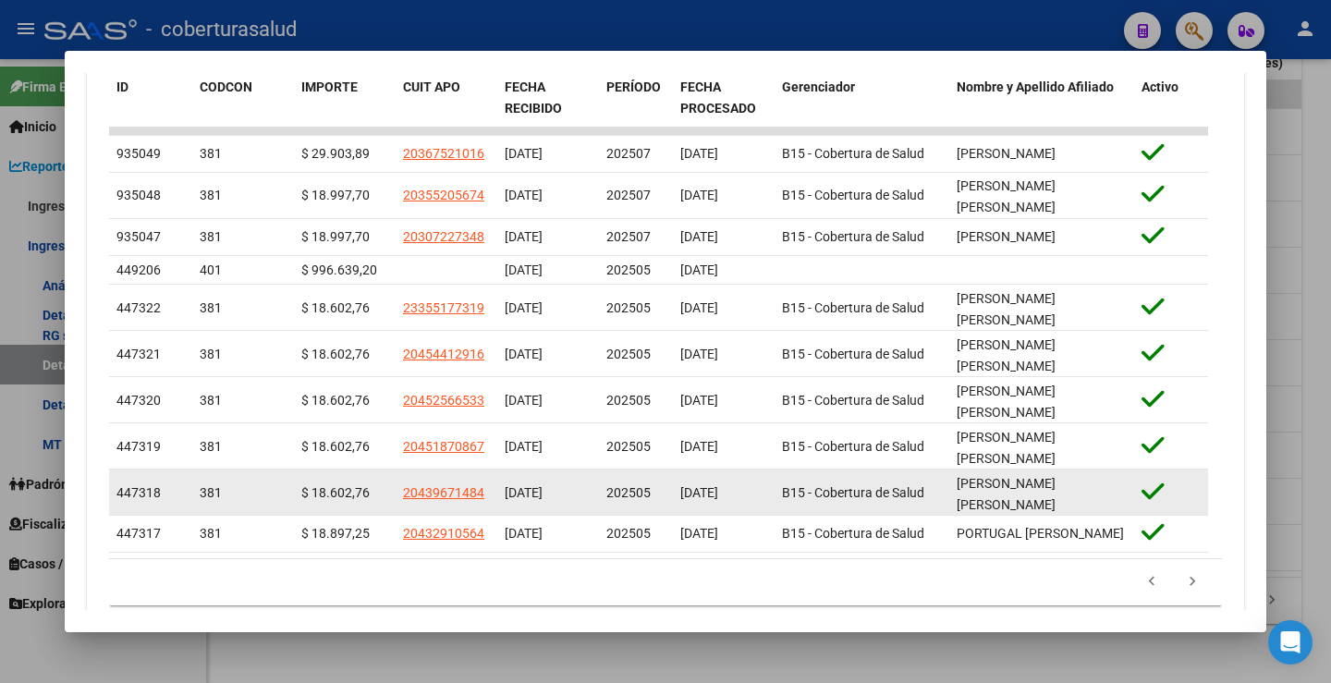
click at [703, 469] on datatable-body-cell "[DATE]" at bounding box center [724, 491] width 102 height 45
